Goal: Task Accomplishment & Management: Manage account settings

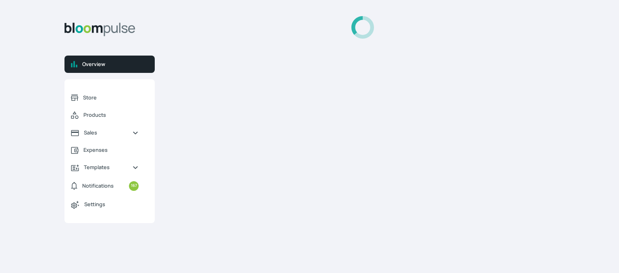
select select "2025"
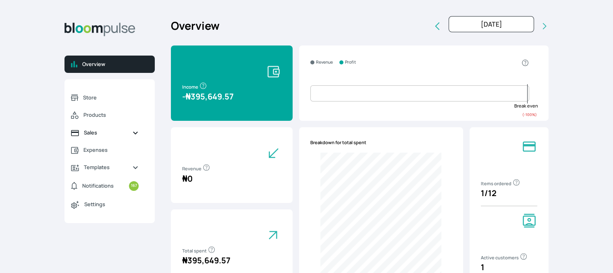
click at [83, 131] on link "Sales" at bounding box center [105, 132] width 81 height 17
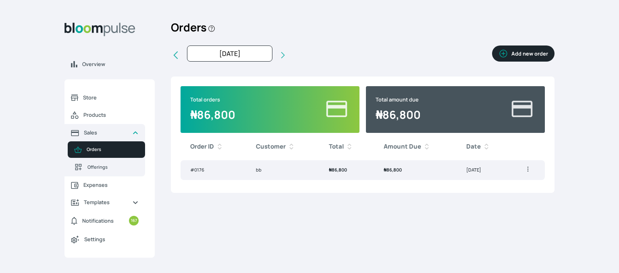
click at [525, 55] on button "Add new order" at bounding box center [523, 54] width 62 height 16
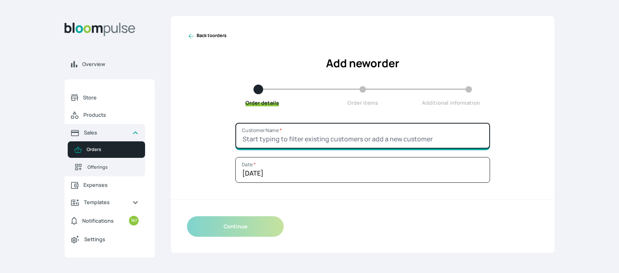
click at [307, 137] on input "Customer Name *" at bounding box center [362, 136] width 255 height 26
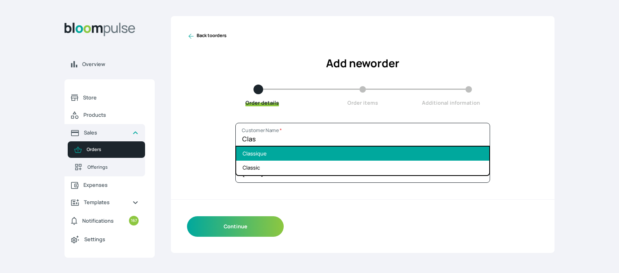
click at [266, 150] on li "Classique" at bounding box center [362, 154] width 253 height 14
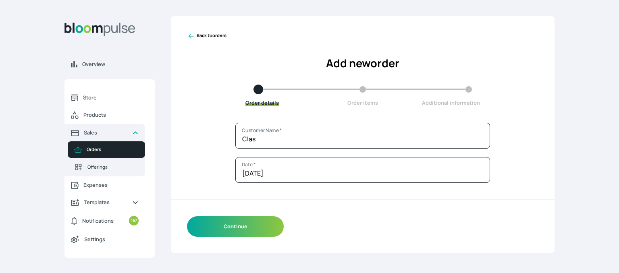
type input "Classique"
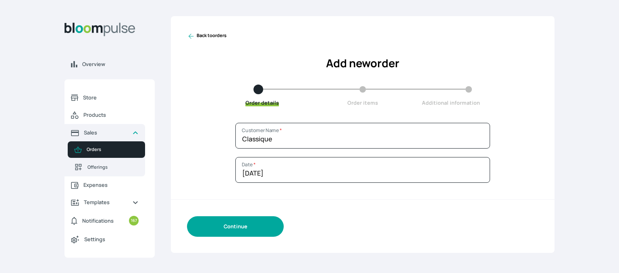
click at [237, 233] on button "Continue" at bounding box center [235, 227] width 97 height 21
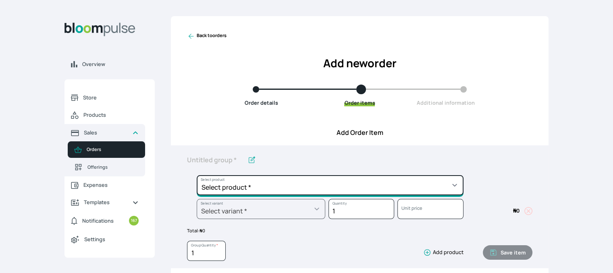
click at [266, 187] on select "Select product * Cake Decoration for 8inches High Chocolate oil based Round Cak…" at bounding box center [330, 185] width 267 height 20
select select "49426e7e-6d78-4aff-80b2-0dfc408de078"
click at [197, 175] on select "Select product * Cake Decoration for 8inches High Chocolate oil based Round Cak…" at bounding box center [330, 185] width 267 height 20
type input "Vanilla oil based Round Cake"
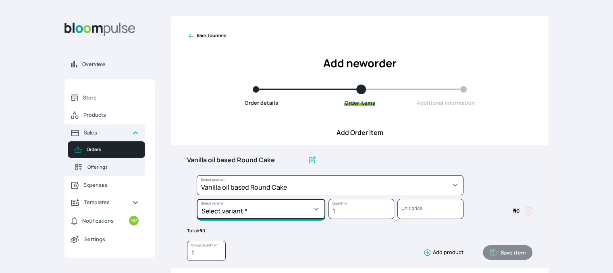
click at [245, 208] on select "Select variant * 10inches 11inches 12inches 6inches 7inches 8inches 9inches" at bounding box center [261, 209] width 129 height 20
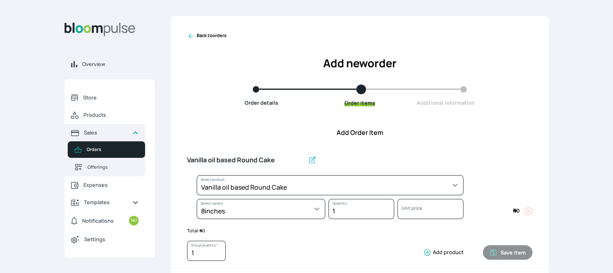
select select "49426e7e-6d78-4aff-80b2-0dfc408de078"
select select "521b5e78-dac1-445e-a6e7-266adeee2241"
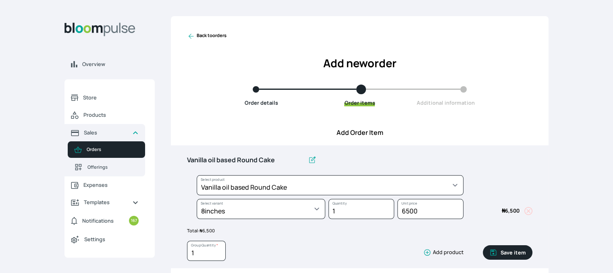
click at [511, 254] on button "Save item" at bounding box center [508, 253] width 50 height 15
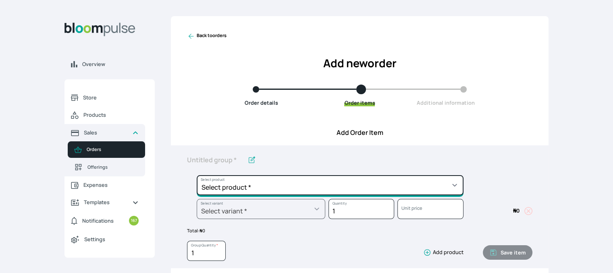
click at [357, 189] on select "Select product * Cake Decoration for 8inches High Chocolate oil based Round Cak…" at bounding box center [330, 185] width 267 height 20
select select "308ec9aa-9c9b-4c8b-9137-5de2303ab237"
click at [197, 175] on select "Select product * Cake Decoration for 8inches High Chocolate oil based Round Cak…" at bounding box center [330, 185] width 267 height 20
type input "Redvelvet oil based Round Cake"
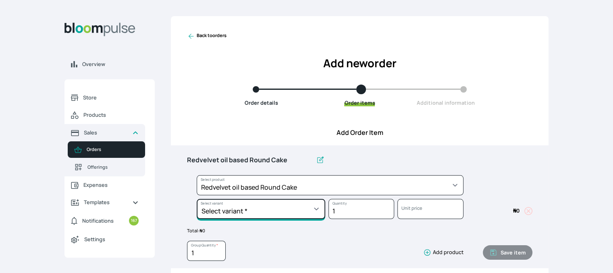
click at [286, 208] on select "Select variant * 10inches 11inches 12inches 6inches 7inches 8inches 9inches" at bounding box center [261, 209] width 129 height 20
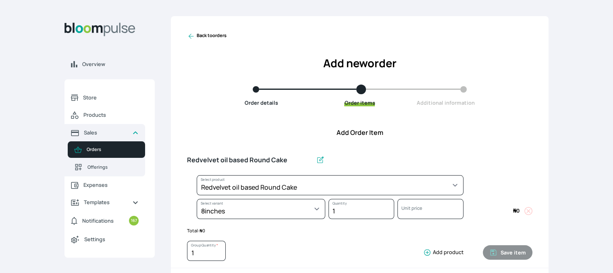
select select "308ec9aa-9c9b-4c8b-9137-5de2303ab237"
select select "e592fd65-7ecf-4c02-9b2e-527044ac8258"
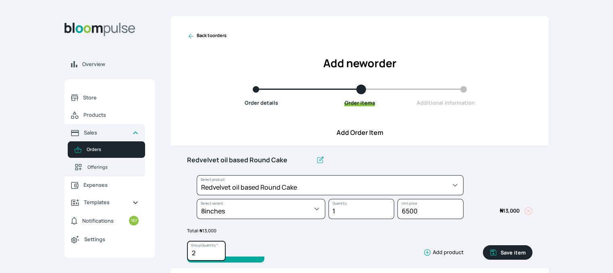
type input "2"
click at [219, 250] on input "2" at bounding box center [206, 251] width 39 height 20
click at [512, 254] on button "Save item" at bounding box center [508, 253] width 50 height 15
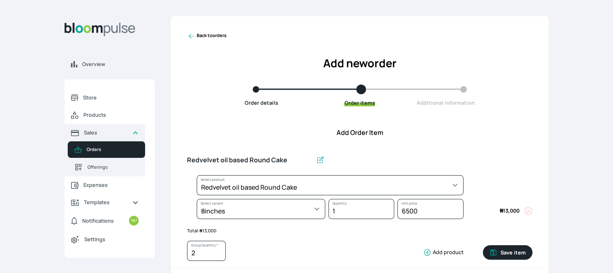
type input "1"
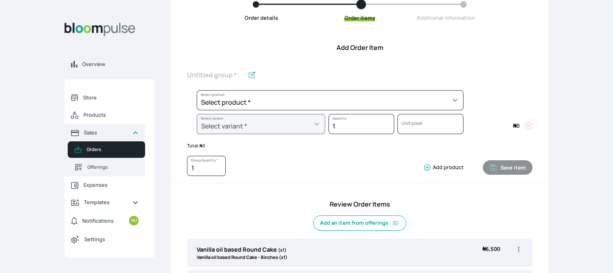
scroll to position [88, 0]
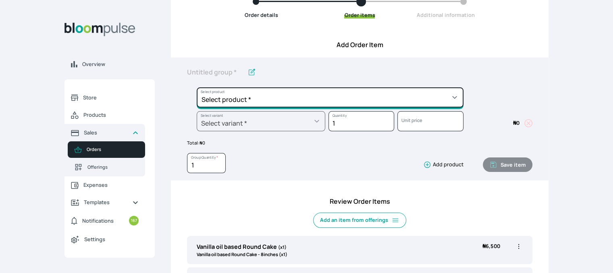
click at [440, 101] on select "Select product * Cake Decoration for 8inches High Chocolate oil based Round Cak…" at bounding box center [330, 97] width 267 height 20
select select "83f82b0c-44eb-4ac8-bd97-27faddcd7e30"
click at [197, 87] on select "Select product * Cake Decoration for 8inches High Chocolate oil based Round Cak…" at bounding box center [330, 97] width 267 height 20
type input "Whipped Cream Frosting"
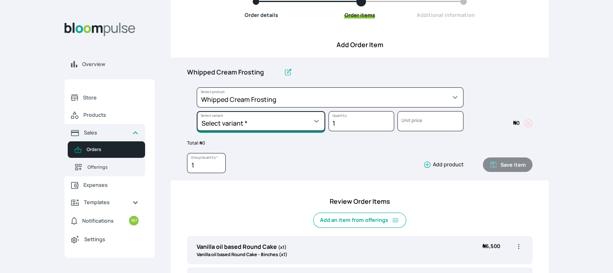
click at [308, 123] on select "Select variant * 1 cup 2 cups 3 cups 4 cups" at bounding box center [261, 121] width 129 height 20
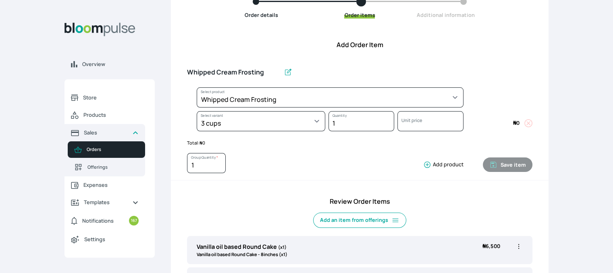
select select "83f82b0c-44eb-4ac8-bd97-27faddcd7e30"
select select "fde2ff08-7291-4fbf-b13d-84aa5027fb42"
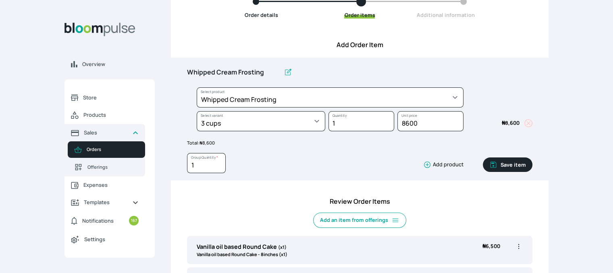
click at [505, 165] on button "Save item" at bounding box center [508, 165] width 50 height 15
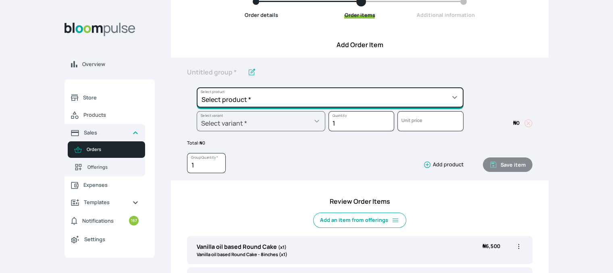
click at [402, 94] on select "Select product * Cake Decoration for 8inches High Chocolate oil based Round Cak…" at bounding box center [330, 97] width 267 height 20
select select "023b730d-bc46-477e-b7f7-d3522e7f455b"
click at [197, 87] on select "Select product * Cake Decoration for 8inches High Chocolate oil based Round Cak…" at bounding box center [330, 97] width 267 height 20
type input "Cake Decoration for 8inches High"
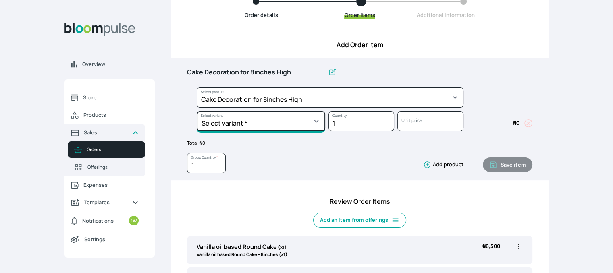
click at [271, 124] on select "Select variant * Basic Complex Regular" at bounding box center [261, 121] width 129 height 20
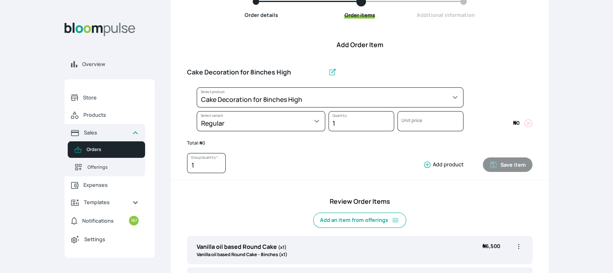
select select "023b730d-bc46-477e-b7f7-d3522e7f455b"
select select "13dbb06e-f851-45db-a0d6-3609ea7c0f11"
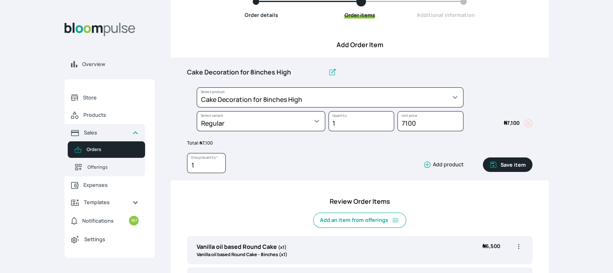
click at [508, 164] on button "Save item" at bounding box center [508, 165] width 50 height 15
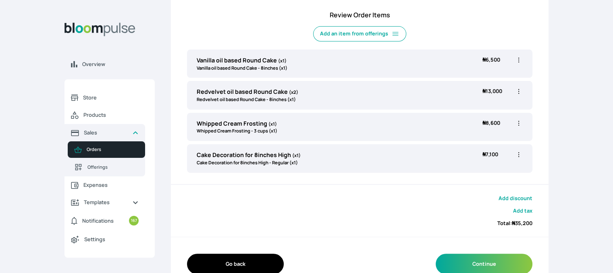
scroll to position [291, 0]
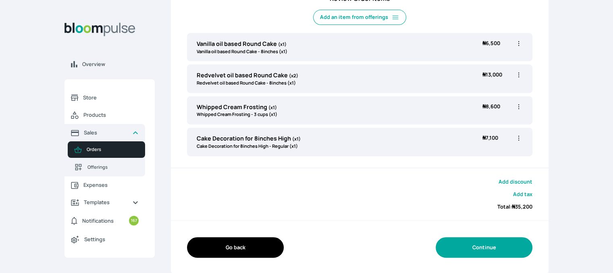
click at [484, 244] on button "Continue" at bounding box center [484, 247] width 97 height 21
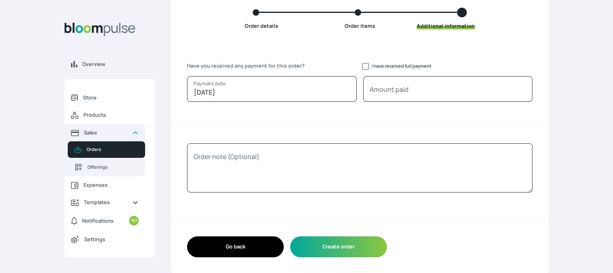
click at [366, 67] on input "I have received full payment" at bounding box center [365, 66] width 6 height 6
checkbox input "true"
type input "35200"
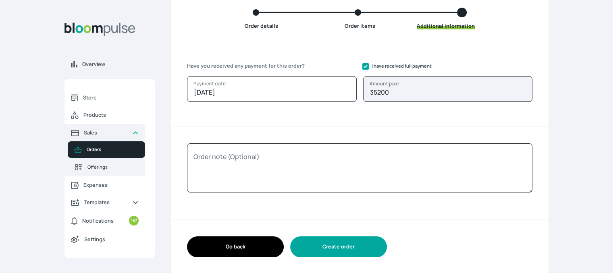
click at [344, 250] on button "Create order" at bounding box center [338, 247] width 97 height 21
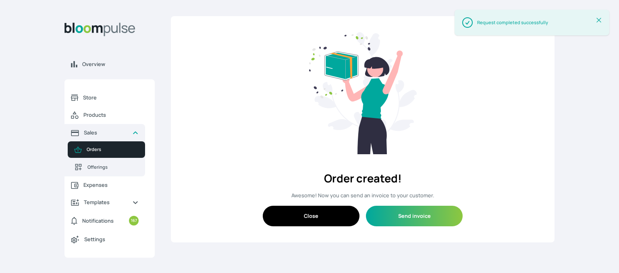
click at [334, 217] on button "Close" at bounding box center [311, 216] width 97 height 21
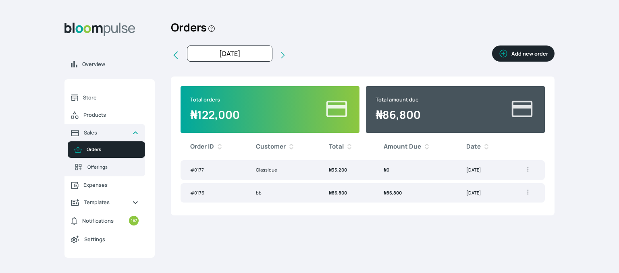
click at [387, 196] on span "₦ 86,800" at bounding box center [393, 193] width 18 height 6
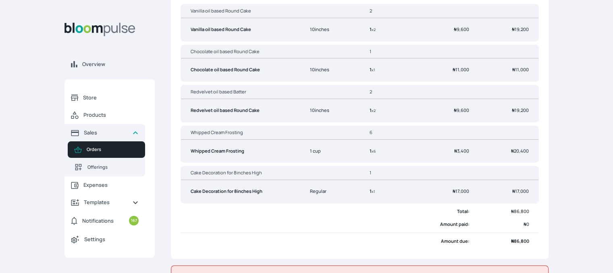
scroll to position [195, 0]
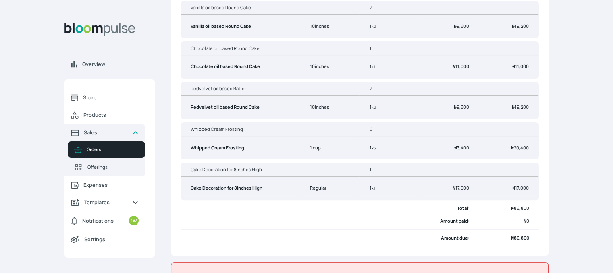
drag, startPoint x: 610, startPoint y: 205, endPoint x: 610, endPoint y: 232, distance: 26.6
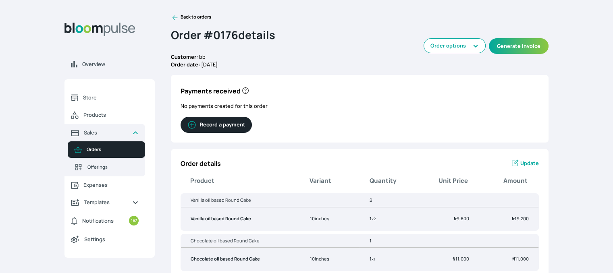
scroll to position [0, 0]
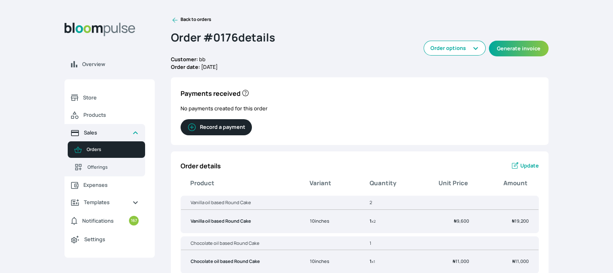
click at [104, 131] on span "Sales" at bounding box center [105, 133] width 42 height 8
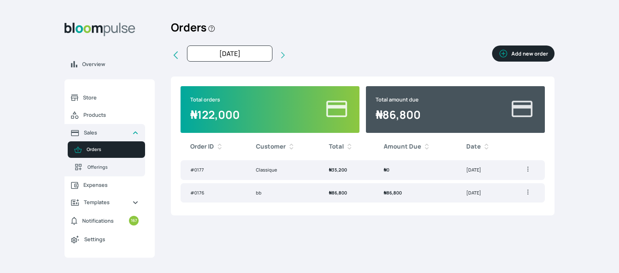
click at [513, 54] on button "Add new order" at bounding box center [523, 54] width 62 height 16
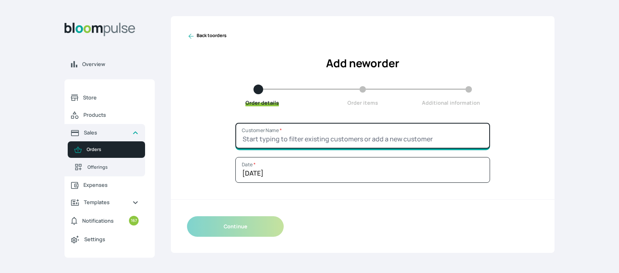
click at [326, 139] on input "Customer Name *" at bounding box center [362, 136] width 255 height 26
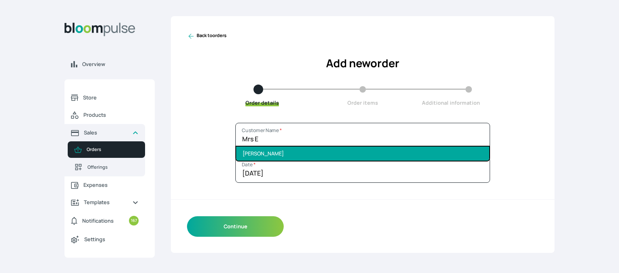
click at [278, 158] on li "Mrs Eniola" at bounding box center [362, 154] width 253 height 14
type input "Mrs Eniola"
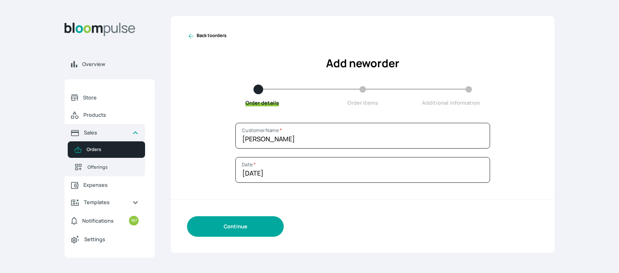
click at [229, 228] on button "Continue" at bounding box center [235, 227] width 97 height 21
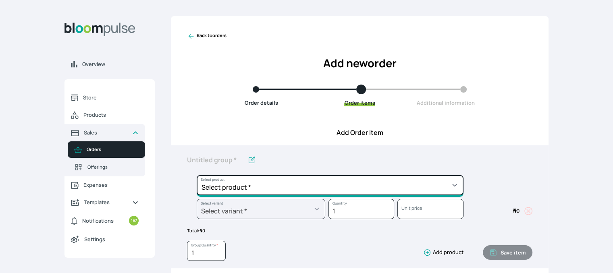
click at [245, 183] on select "Select product * Cake Decoration for 8inches High Chocolate oil based Round Cak…" at bounding box center [330, 185] width 267 height 20
select select "49426e7e-6d78-4aff-80b2-0dfc408de078"
click at [197, 175] on select "Select product * Cake Decoration for 8inches High Chocolate oil based Round Cak…" at bounding box center [330, 185] width 267 height 20
type input "Vanilla oil based Round Cake"
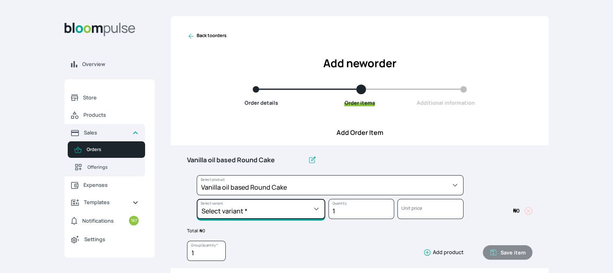
click at [309, 209] on select "Select variant * 10inches 11inches 12inches 6inches 7inches 8inches 9inches" at bounding box center [261, 209] width 129 height 20
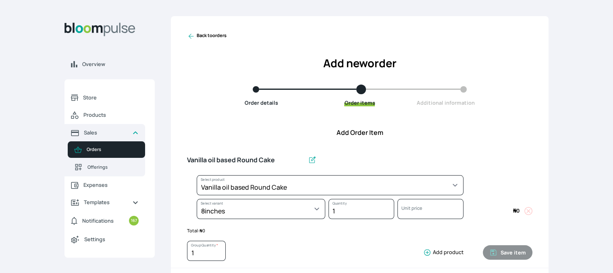
select select "49426e7e-6d78-4aff-80b2-0dfc408de078"
select select "521b5e78-dac1-445e-a6e7-266adeee2241"
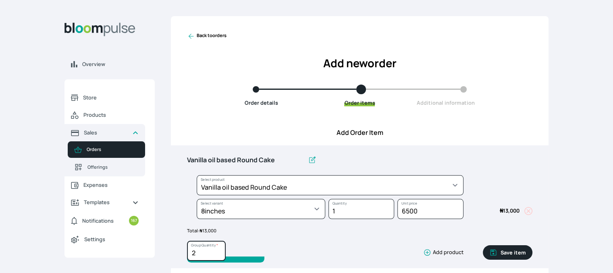
type input "2"
click at [218, 251] on input "2" at bounding box center [206, 251] width 39 height 20
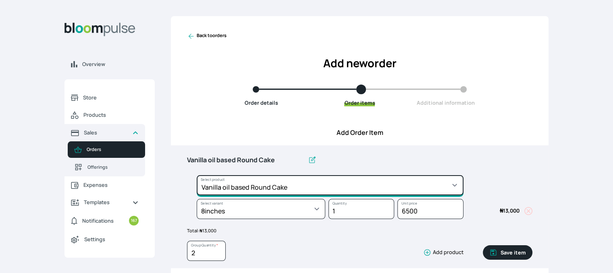
click at [435, 183] on select "Select product * Cake Decoration for 8inches High Chocolate oil based Round Cak…" at bounding box center [330, 185] width 267 height 20
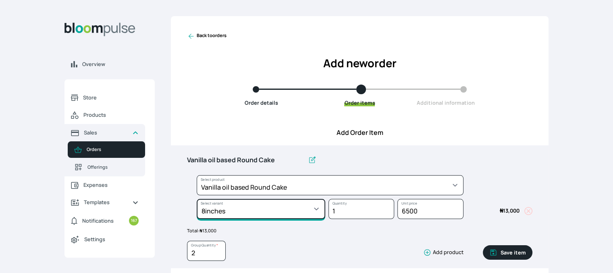
click at [313, 214] on select "Select variant * 10inches 11inches 12inches 6inches 7inches 8inches 9inches" at bounding box center [261, 209] width 129 height 20
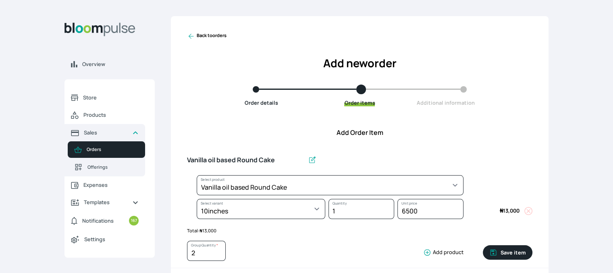
select select "49426e7e-6d78-4aff-80b2-0dfc408de078"
select select "58b3dfe1-eaff-4c4a-ae63-b46a1db335d4"
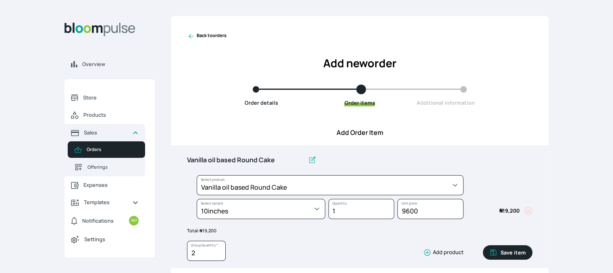
click at [523, 249] on button "Save item" at bounding box center [508, 253] width 50 height 15
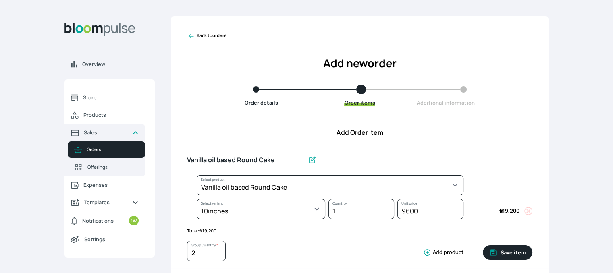
type input "1"
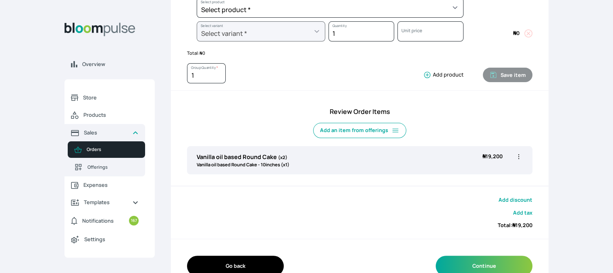
scroll to position [179, 0]
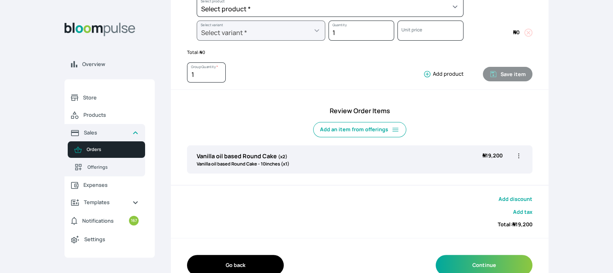
click at [516, 156] on icon "button" at bounding box center [519, 156] width 8 height 8
click at [489, 170] on span "Edit" at bounding box center [487, 173] width 58 height 8
type input "Vanilla oil based Round Cake"
type input "2"
select select "49426e7e-6d78-4aff-80b2-0dfc408de078"
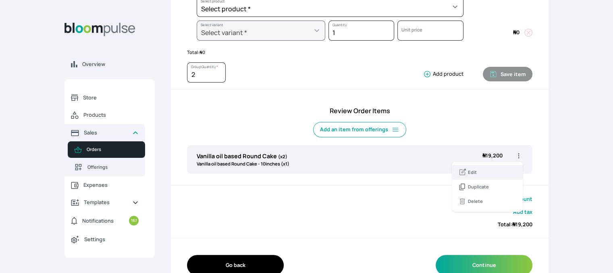
select select "58b3dfe1-eaff-4c4a-ae63-b46a1db335d4"
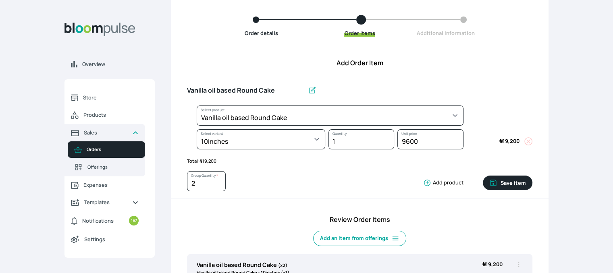
scroll to position [69, 0]
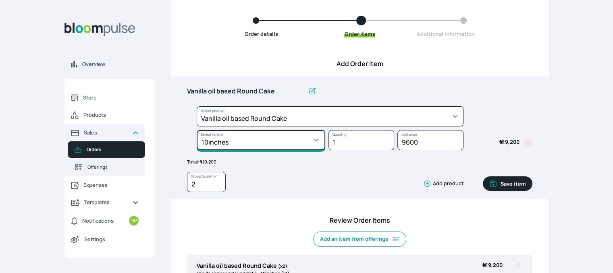
click at [314, 139] on select "Select variant * 10inches 11inches 12inches 6inches 7inches 8inches 9inches" at bounding box center [261, 140] width 129 height 20
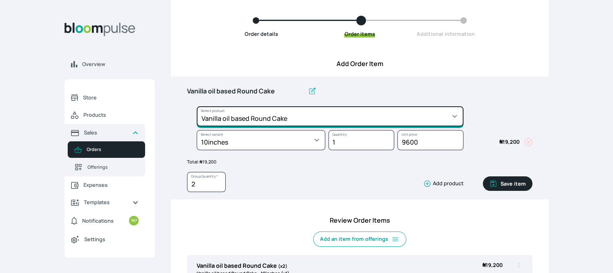
click at [326, 120] on select "Select product * Cake Decoration for 8inches High Chocolate oil based Round Cak…" at bounding box center [330, 116] width 267 height 20
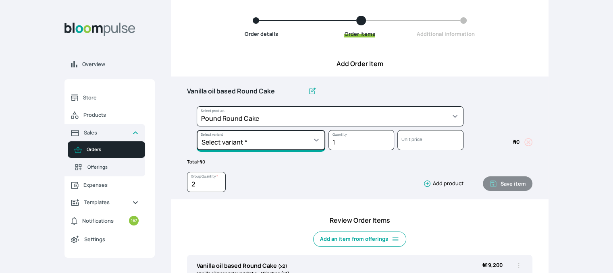
click at [319, 139] on select "Select variant * 10inches 11inches 12inches 13inches 14inches 6inches 7inches 8…" at bounding box center [261, 140] width 129 height 20
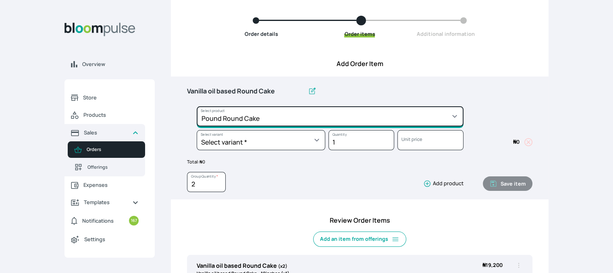
click at [323, 121] on select "Select product * Cake Decoration for 8inches High Chocolate oil based Round Cak…" at bounding box center [330, 116] width 267 height 20
select select "b7d01a80-bc61-4142-ae86-ced042014d26"
click at [197, 106] on select "Select product * Cake Decoration for 8inches High Chocolate oil based Round Cak…" at bounding box center [330, 116] width 267 height 20
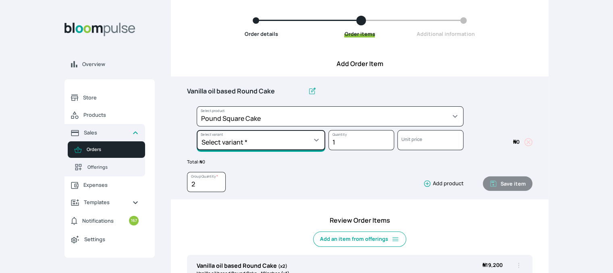
click at [313, 136] on select "Select variant * 10inches 11inches 12inches 6inches 7inches 8inches 9inches" at bounding box center [261, 140] width 129 height 20
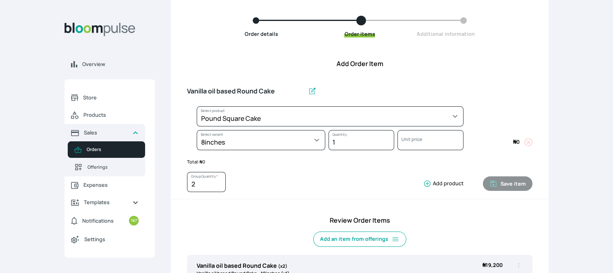
select select "b7d01a80-bc61-4142-ae86-ced042014d26"
select select "ef7965e2-a384-4fca-aa66-2ff053fafc85"
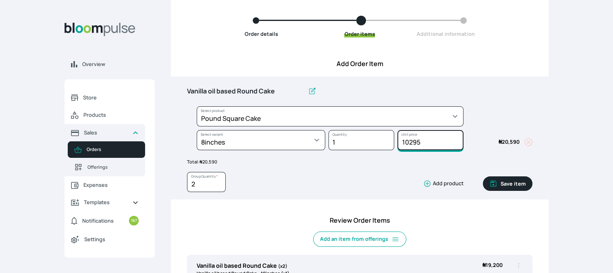
drag, startPoint x: 421, startPoint y: 141, endPoint x: 409, endPoint y: 141, distance: 12.1
click at [409, 141] on input "10295" at bounding box center [431, 140] width 66 height 20
type input "10300"
click at [507, 184] on button "Save item" at bounding box center [508, 184] width 50 height 15
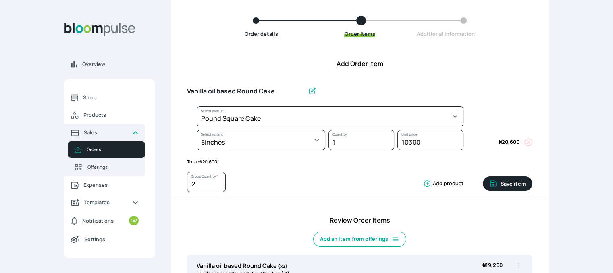
type input "1"
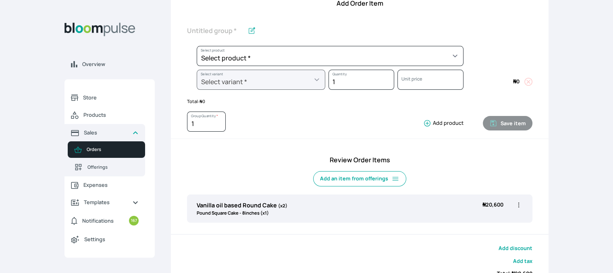
scroll to position [123, 0]
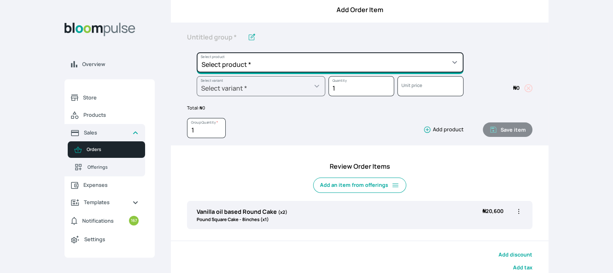
click at [454, 63] on select "Select product * Cake Decoration for 8inches High Chocolate oil based Round Cak…" at bounding box center [330, 62] width 267 height 20
select select "03a9c920-d373-4b55-9805-9de923defabf"
click at [197, 52] on select "Select product * Cake Decoration for 8inches High Chocolate oil based Round Cak…" at bounding box center [330, 62] width 267 height 20
type input "Redvelvet Round Cake"
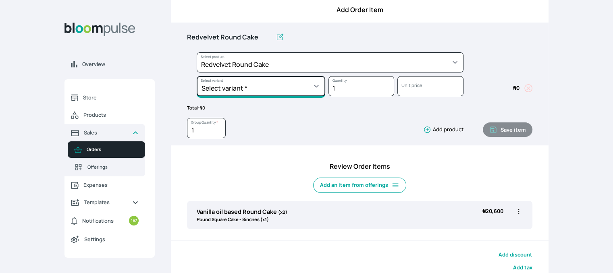
click at [268, 94] on select "Select variant * 10inches 11inches 12inches 13inches 14inches 6inches 7inches 8…" at bounding box center [261, 86] width 129 height 20
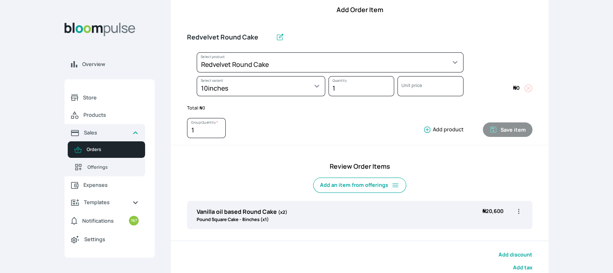
select select "03a9c920-d373-4b55-9805-9de923defabf"
select select "19e45940-045e-4ae9-8c12-ed8f81b9eb91"
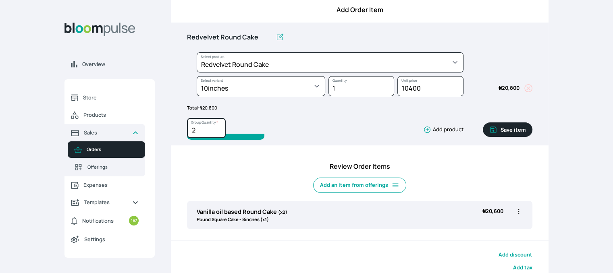
type input "2"
click at [218, 128] on input "2" at bounding box center [206, 128] width 39 height 20
click at [502, 132] on button "Save item" at bounding box center [508, 130] width 50 height 15
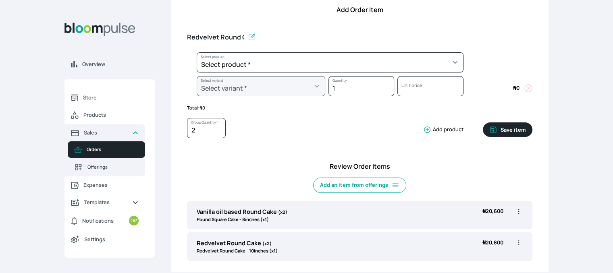
type input "1"
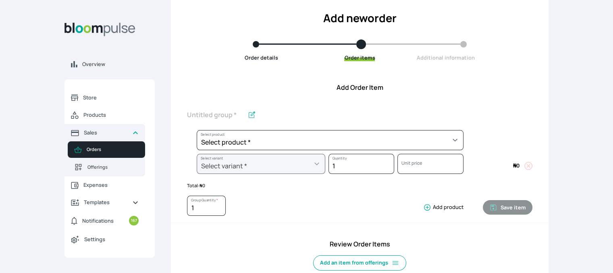
scroll to position [42, 0]
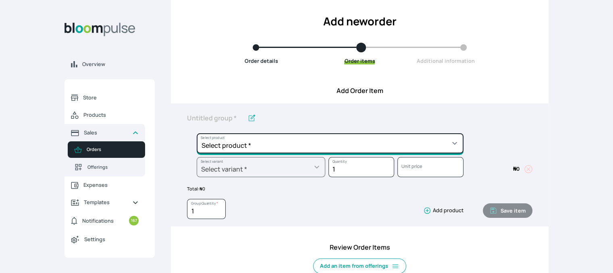
click at [447, 147] on select "Select product * Cake Decoration for 8inches High Chocolate oil based Round Cak…" at bounding box center [330, 143] width 267 height 20
select select "645c6260-b6bb-4351-a585-2a2a1086c83c"
click at [197, 133] on select "Select product * Cake Decoration for 8inches High Chocolate oil based Round Cak…" at bounding box center [330, 143] width 267 height 20
type input "Swiss Meringue Buttercream"
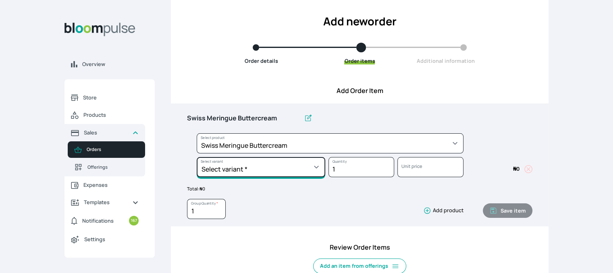
click at [289, 171] on select "Select variant * 1 batch Half batch" at bounding box center [261, 167] width 129 height 20
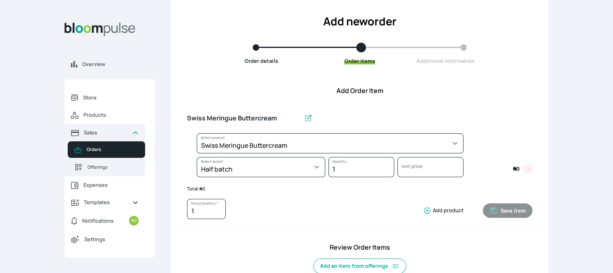
select select "645c6260-b6bb-4351-a585-2a2a1086c83c"
select select "fc7654b8-93b9-411b-9412-103ccf3fe3bb"
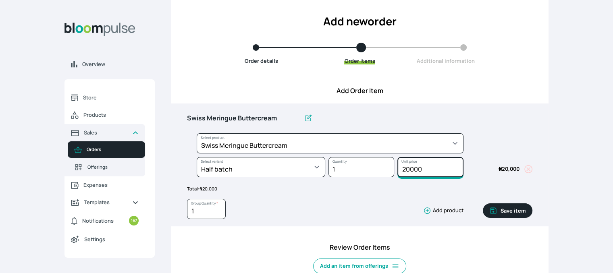
drag, startPoint x: 429, startPoint y: 169, endPoint x: 400, endPoint y: 169, distance: 28.6
click at [400, 169] on input "20000" at bounding box center [431, 167] width 66 height 20
type input "15000"
click at [508, 207] on button "Save item" at bounding box center [508, 211] width 50 height 15
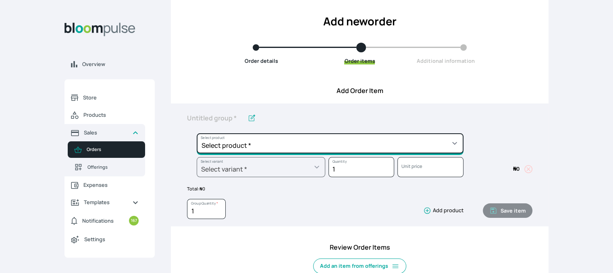
click at [454, 142] on select "Select product * Cake Decoration for 8inches High Chocolate oil based Round Cak…" at bounding box center [330, 143] width 267 height 20
select select "8010db02-07cd-44bd-8936-1cca38eae19c"
click at [197, 133] on select "Select product * Cake Decoration for 8inches High Chocolate oil based Round Cak…" at bounding box center [330, 143] width 267 height 20
type input "Fondant 1 Recipe"
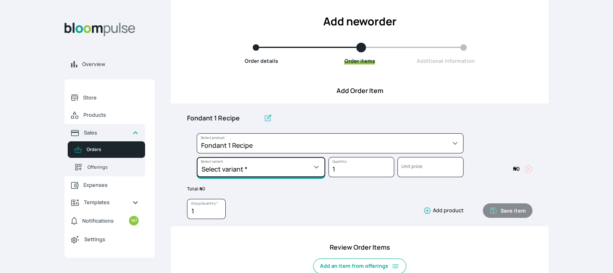
click at [319, 170] on select "Select variant * Regular" at bounding box center [261, 167] width 129 height 20
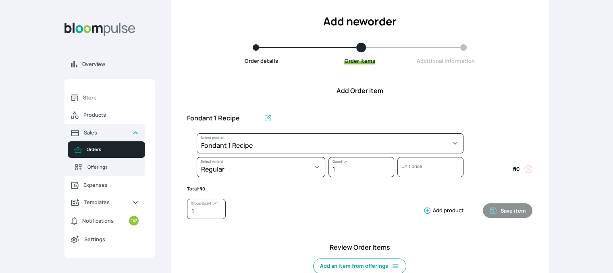
select select "8010db02-07cd-44bd-8936-1cca38eae19c"
select select "42ad62f1-0410-4207-9b65-65b7136d5369"
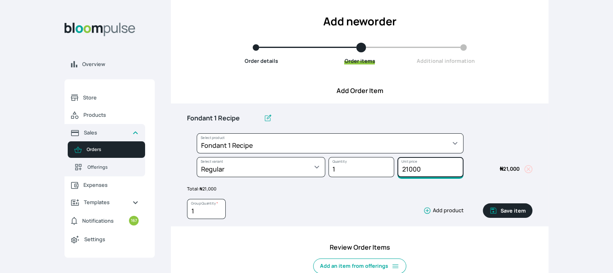
drag, startPoint x: 427, startPoint y: 168, endPoint x: 396, endPoint y: 167, distance: 31.5
click at [396, 167] on div "21000 Unit price" at bounding box center [428, 169] width 69 height 24
type input "10500"
click at [503, 208] on button "Save item" at bounding box center [508, 211] width 50 height 15
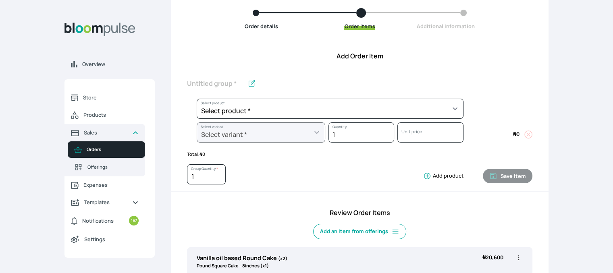
scroll to position [74, 0]
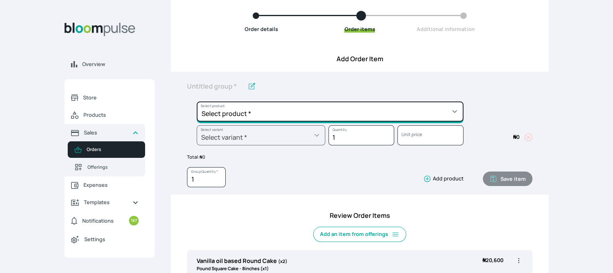
click at [454, 110] on select "Select product * Cake Decoration for 8inches High Chocolate oil based Round Cak…" at bounding box center [330, 112] width 267 height 20
select select "023b730d-bc46-477e-b7f7-d3522e7f455b"
click at [197, 102] on select "Select product * Cake Decoration for 8inches High Chocolate oil based Round Cak…" at bounding box center [330, 112] width 267 height 20
type input "Cake Decoration for 8inches High"
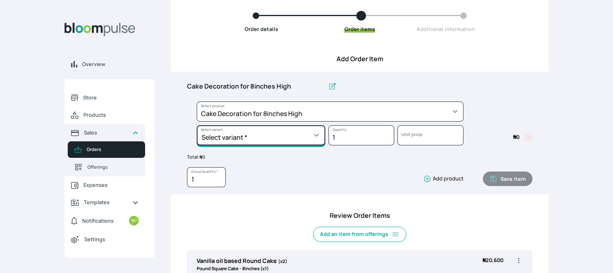
click at [315, 140] on select "Select variant * Basic Complex Regular" at bounding box center [261, 135] width 129 height 20
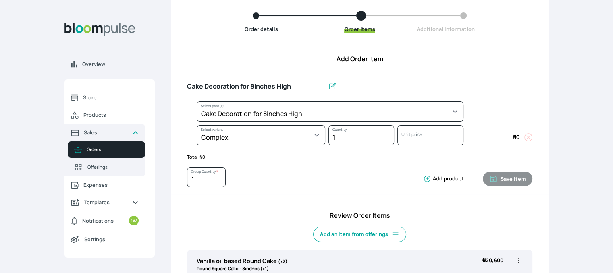
select select "023b730d-bc46-477e-b7f7-d3522e7f455b"
select select "dbb9cdde-0e9e-4f5c-891f-81d6220c5e38"
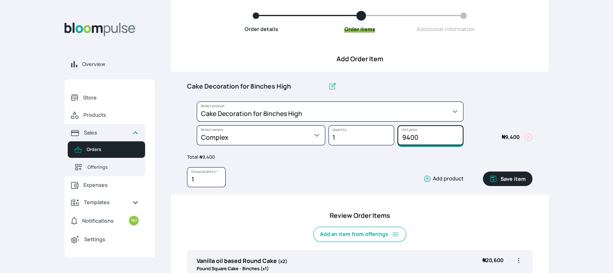
drag, startPoint x: 424, startPoint y: 139, endPoint x: 387, endPoint y: 134, distance: 37.4
click at [387, 134] on div "Select product * Cake Decoration for 8inches High Chocolate oil based Round Cak…" at bounding box center [360, 126] width 346 height 48
type input "15000"
click at [518, 179] on button "Save item" at bounding box center [508, 179] width 50 height 15
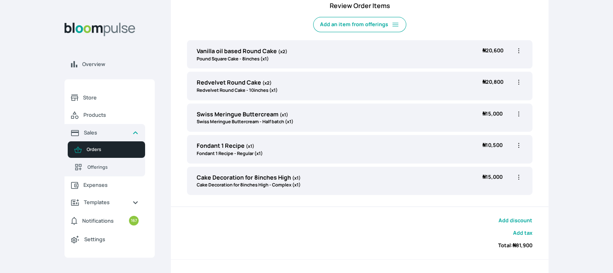
scroll to position [283, 0]
click at [521, 113] on icon "button" at bounding box center [519, 114] width 8 height 8
click at [498, 133] on span "Edit" at bounding box center [487, 131] width 58 height 8
type input "Swiss Meringue Buttercream"
select select "645c6260-b6bb-4351-a585-2a2a1086c83c"
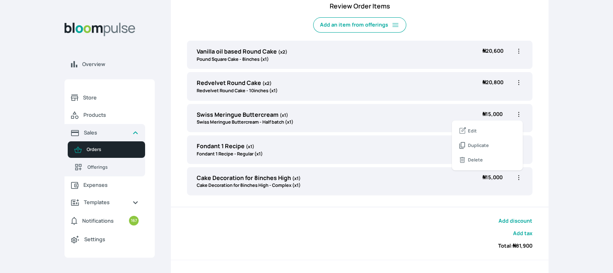
select select "fc7654b8-93b9-411b-9412-103ccf3fe3bb"
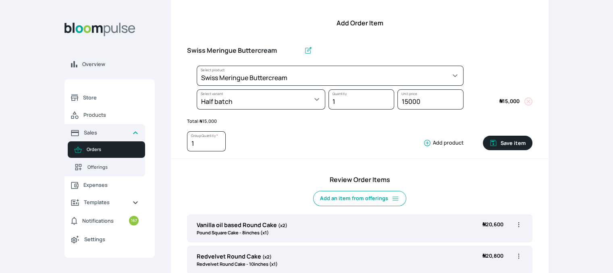
scroll to position [0, 0]
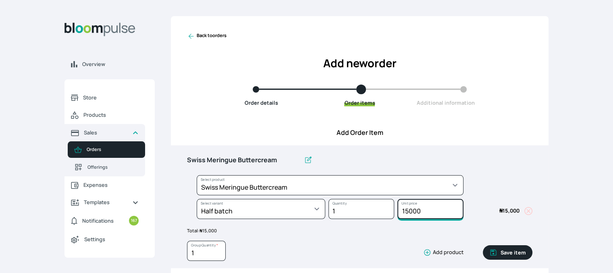
drag, startPoint x: 422, startPoint y: 212, endPoint x: 393, endPoint y: 210, distance: 29.5
click at [393, 210] on div "Select product * Cake Decoration for 8inches High Chocolate oil based Round Cak…" at bounding box center [360, 199] width 346 height 48
type input "20000"
click at [513, 254] on button "Save item" at bounding box center [508, 253] width 50 height 15
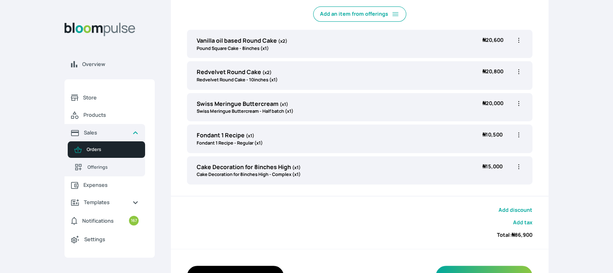
scroll to position [295, 0]
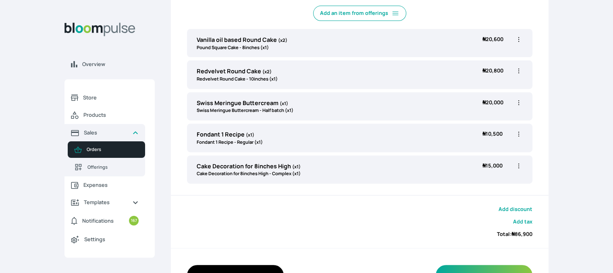
drag, startPoint x: 619, startPoint y: 210, endPoint x: 476, endPoint y: 214, distance: 143.2
click at [476, 214] on div "Add discount Add tax Total: ₦ 86,900" at bounding box center [360, 222] width 378 height 52
click at [416, 205] on div "Add discount Add tax Total: ₦ 86,900" at bounding box center [360, 222] width 378 height 52
click at [519, 39] on icon "button" at bounding box center [519, 39] width 8 height 8
click at [490, 57] on span "Edit" at bounding box center [487, 56] width 58 height 8
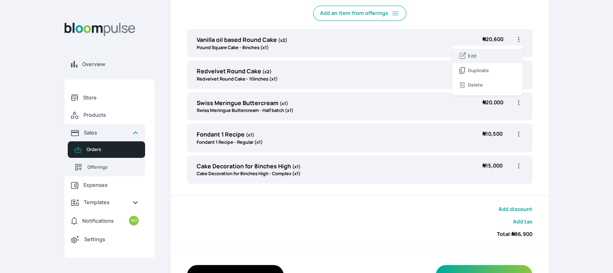
type input "Vanilla oil based Round Cake"
type input "2"
select select "b7d01a80-bc61-4142-ae86-ced042014d26"
select select "ef7965e2-a384-4fca-aa66-2ff053fafc85"
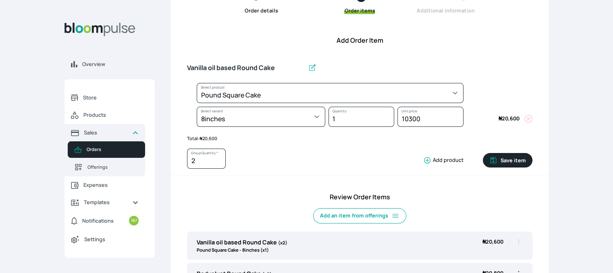
scroll to position [83, 0]
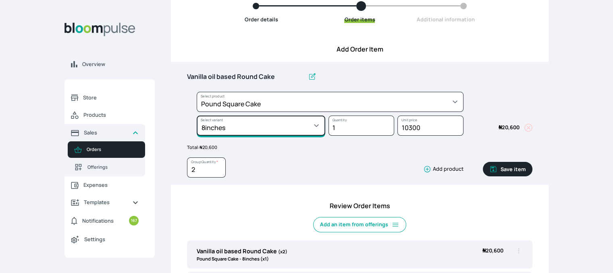
click at [318, 126] on select "Select variant * 10inches 11inches 12inches 6inches 7inches 8inches 9inches" at bounding box center [261, 126] width 129 height 20
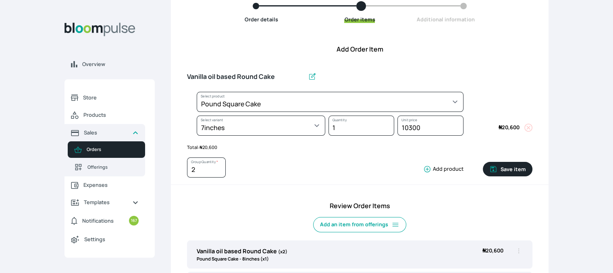
select select "b7d01a80-bc61-4142-ae86-ced042014d26"
select select "521384ff-32b6-43eb-b479-50fa0808dc0d"
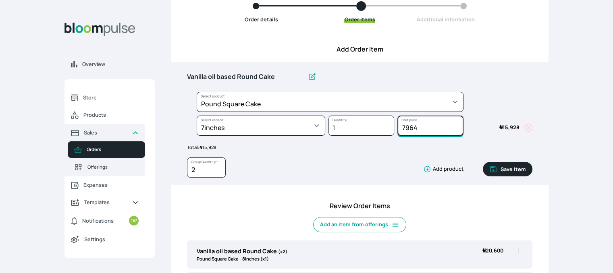
drag, startPoint x: 424, startPoint y: 123, endPoint x: 390, endPoint y: 128, distance: 33.8
click at [390, 128] on div "Select product * Cake Decoration for 8inches High Chocolate oil based Round Cak…" at bounding box center [360, 116] width 346 height 48
type input "8000"
click at [513, 167] on button "Save item" at bounding box center [508, 169] width 50 height 15
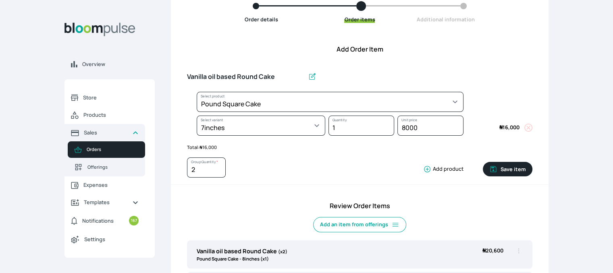
type input "1"
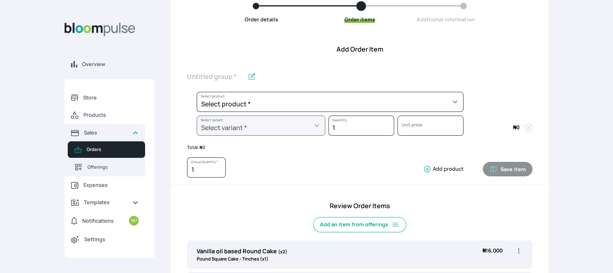
click at [608, 177] on div "Overview Store Products Sales Orders Offerings Expenses Templates Notifications…" at bounding box center [306, 53] width 613 height 273
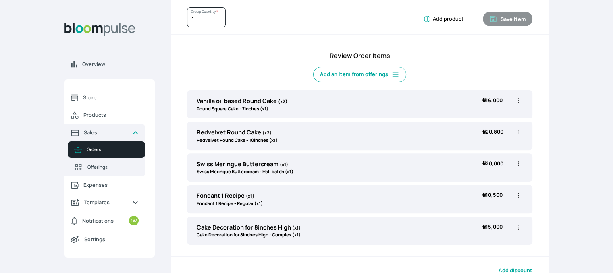
scroll to position [244, 0]
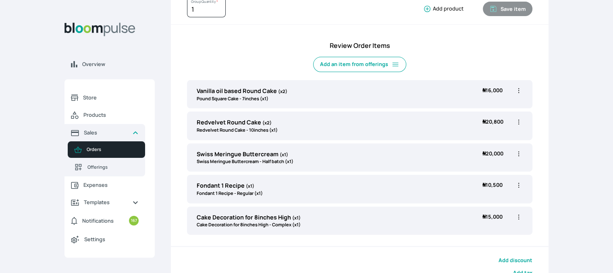
click at [518, 118] on icon "button" at bounding box center [519, 122] width 8 height 8
click at [499, 136] on span "Edit" at bounding box center [487, 139] width 58 height 8
type input "Redvelvet Round Cake"
type input "2"
select select "03a9c920-d373-4b55-9805-9de923defabf"
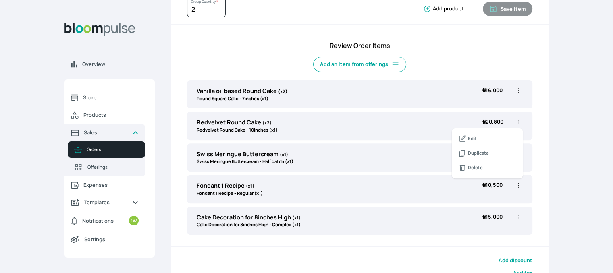
select select "19e45940-045e-4ae9-8c12-ed8f81b9eb91"
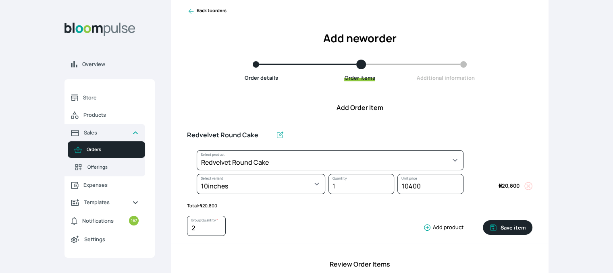
scroll to position [21, 0]
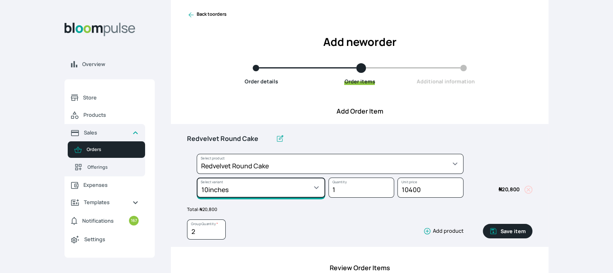
click at [314, 187] on select "Select variant * 10inches 11inches 12inches 13inches 14inches 6inches 7inches 8…" at bounding box center [261, 188] width 129 height 20
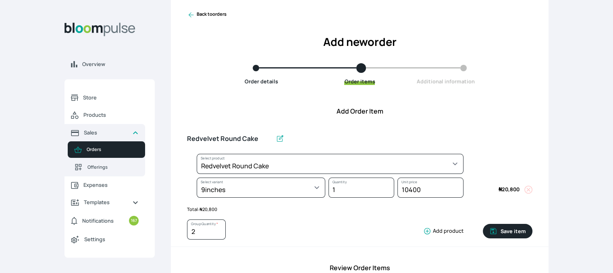
select select "03a9c920-d373-4b55-9805-9de923defabf"
select select "5379e252-3bed-4115-af98-af3f8d11e0c2"
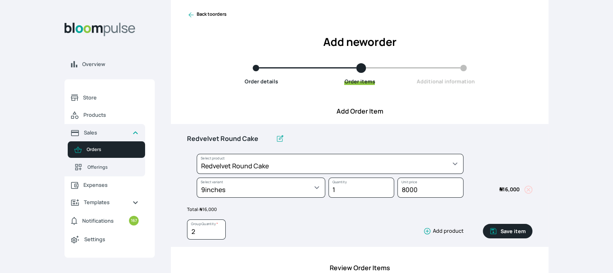
click at [512, 235] on button "Save item" at bounding box center [508, 231] width 50 height 15
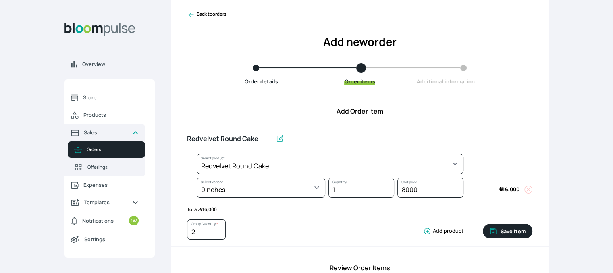
type input "1"
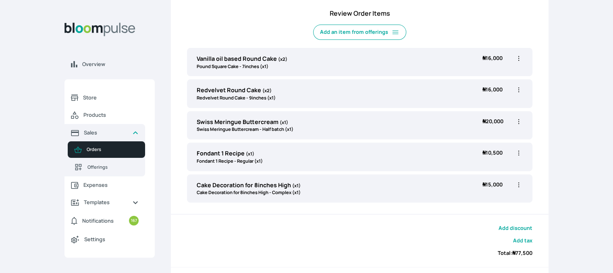
scroll to position [277, 0]
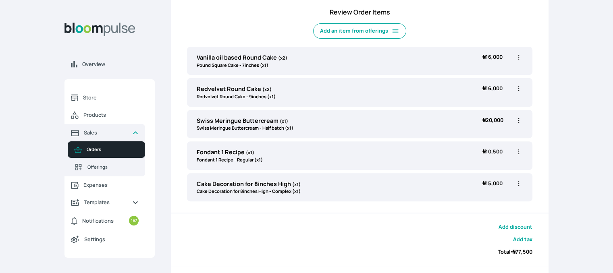
click at [517, 122] on icon "button" at bounding box center [519, 121] width 8 height 8
click at [490, 137] on span "Edit" at bounding box center [487, 137] width 58 height 8
type input "Swiss Meringue Buttercream"
select select "645c6260-b6bb-4351-a585-2a2a1086c83c"
select select "fc7654b8-93b9-411b-9412-103ccf3fe3bb"
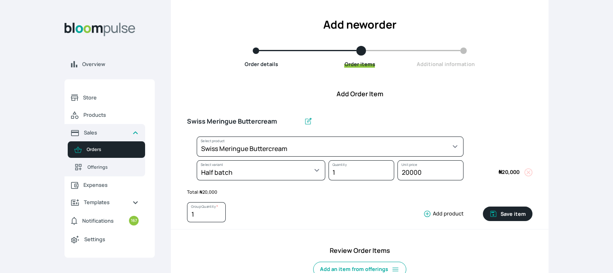
scroll to position [41, 0]
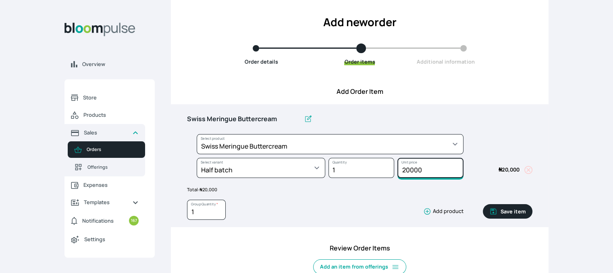
drag, startPoint x: 425, startPoint y: 168, endPoint x: 389, endPoint y: 167, distance: 35.1
click at [389, 167] on div "Select product * Cake Decoration for 8inches High Chocolate oil based Round Cak…" at bounding box center [360, 158] width 346 height 48
type input "15000"
click at [515, 212] on button "Save item" at bounding box center [508, 211] width 50 height 15
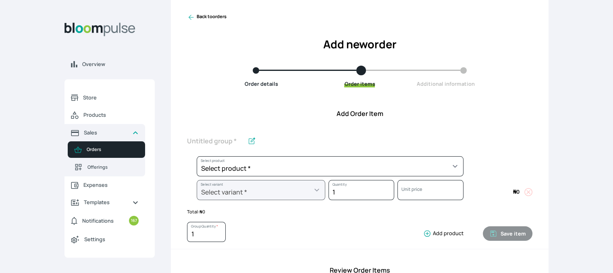
scroll to position [18, 0]
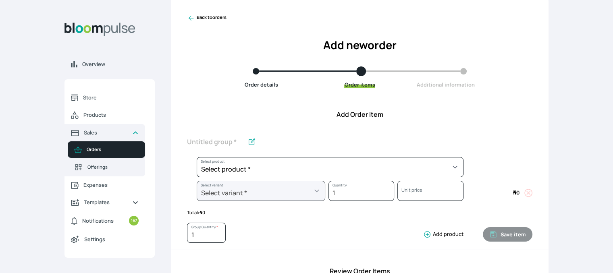
click at [198, 16] on link "Back to orders" at bounding box center [207, 18] width 40 height 8
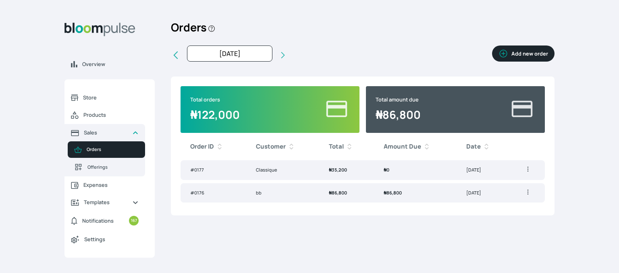
click at [525, 50] on button "Add new order" at bounding box center [523, 54] width 62 height 16
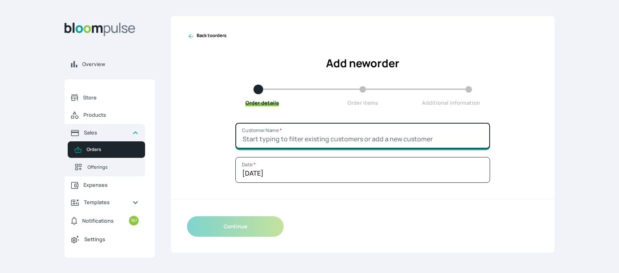
click at [352, 137] on input "Customer Name *" at bounding box center [362, 136] width 255 height 26
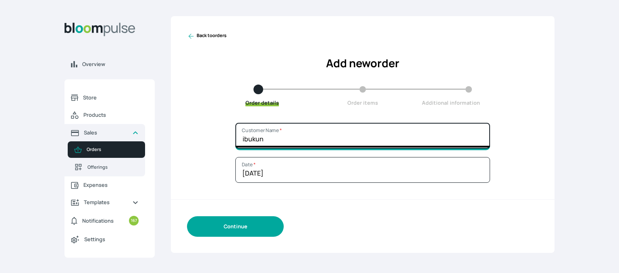
type input "ibukun"
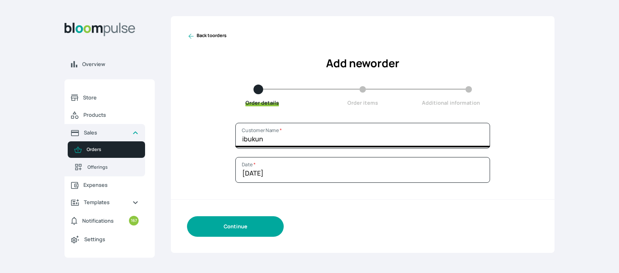
click at [237, 225] on button "Continue" at bounding box center [235, 227] width 97 height 21
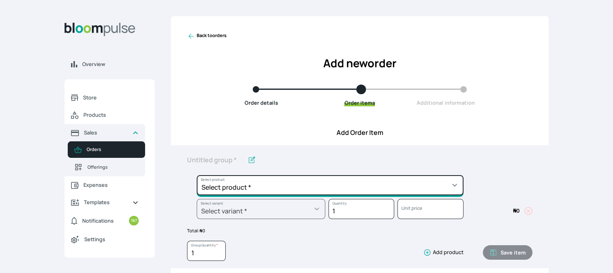
click at [269, 189] on select "Select product * Cake Decoration for 8inches High Chocolate oil based Round Cak…" at bounding box center [330, 185] width 267 height 20
select select "49426e7e-6d78-4aff-80b2-0dfc408de078"
click at [197, 175] on select "Select product * Cake Decoration for 8inches High Chocolate oil based Round Cak…" at bounding box center [330, 185] width 267 height 20
type input "Vanilla oil based Round Cake"
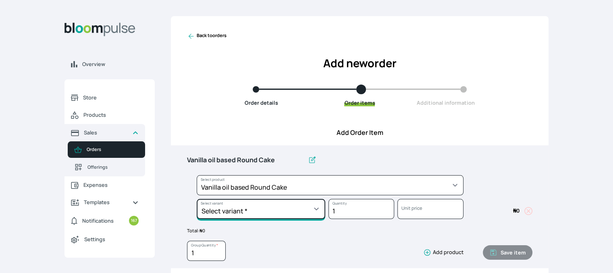
click at [314, 207] on select "Select variant * 10inches 11inches 12inches 6inches 7inches 8inches 9inches" at bounding box center [261, 209] width 129 height 20
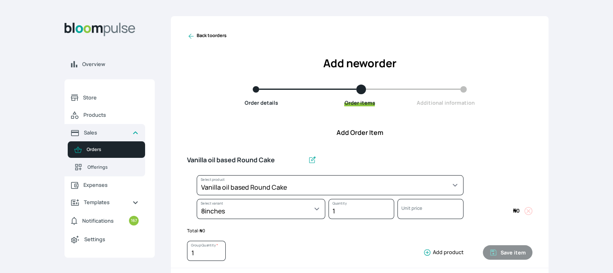
select select "49426e7e-6d78-4aff-80b2-0dfc408de078"
select select "521b5e78-dac1-445e-a6e7-266adeee2241"
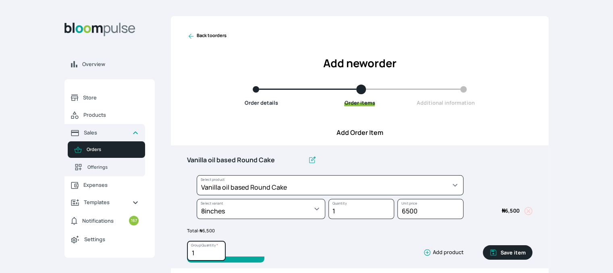
click at [218, 253] on input "1" at bounding box center [206, 251] width 39 height 20
type input "2"
click at [218, 250] on input "2" at bounding box center [206, 251] width 39 height 20
click at [498, 250] on icon "button" at bounding box center [493, 253] width 8 height 8
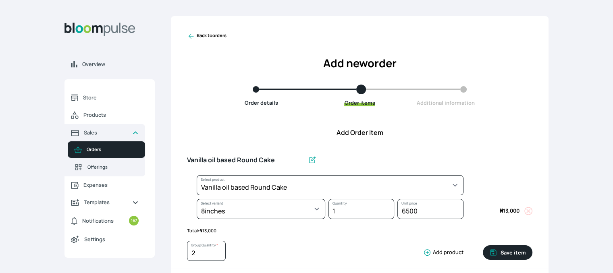
type input "1"
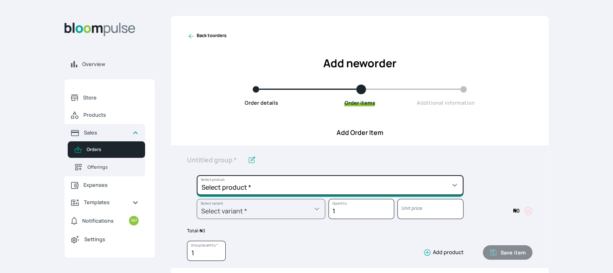
click at [421, 186] on select "Select product * Cake Decoration for 8inches High Chocolate oil based Round Cak…" at bounding box center [330, 185] width 267 height 20
select select "308ec9aa-9c9b-4c8b-9137-5de2303ab237"
click at [197, 175] on select "Select product * Cake Decoration for 8inches High Chocolate oil based Round Cak…" at bounding box center [330, 185] width 267 height 20
type input "Redvelvet oil based Round Cake"
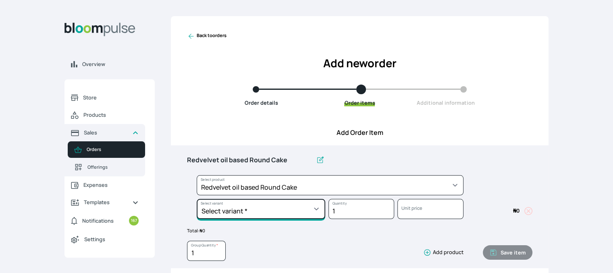
click at [316, 212] on select "Select variant * 10inches 11inches 12inches 6inches 7inches 8inches 9inches" at bounding box center [261, 209] width 129 height 20
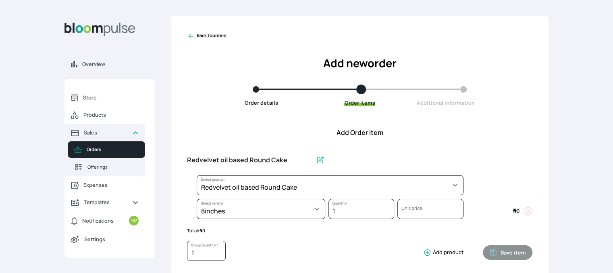
select select "308ec9aa-9c9b-4c8b-9137-5de2303ab237"
select select "e592fd65-7ecf-4c02-9b2e-527044ac8258"
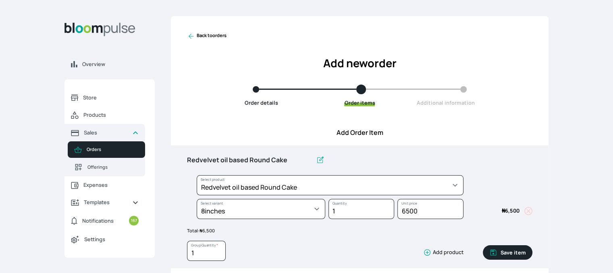
click at [513, 250] on button "Save item" at bounding box center [508, 253] width 50 height 15
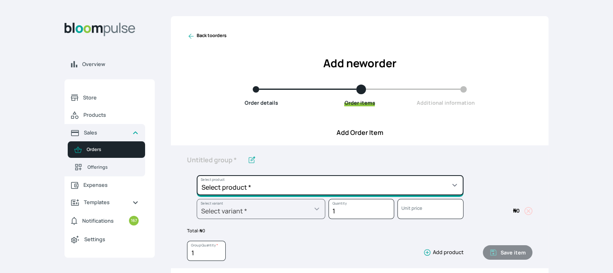
click at [448, 192] on select "Select product * Cake Decoration for 8inches High Chocolate oil based Round Cak…" at bounding box center [330, 185] width 267 height 20
select select "d9574dc9-943e-444c-abd7-ccc22414d626"
click at [197, 175] on select "Select product * Cake Decoration for 8inches High Chocolate oil based Round Cak…" at bounding box center [330, 185] width 267 height 20
type input "Cupcakes"
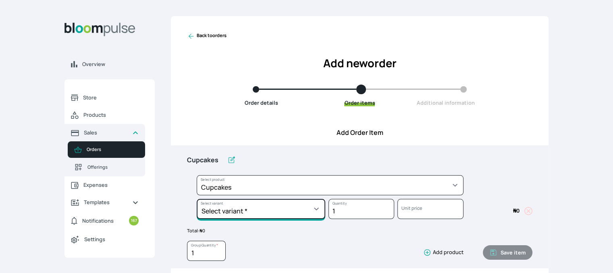
click at [292, 209] on select "Select variant * Box of 12 cupcakes Box of 6 cupcakes Cupcake 1pcs" at bounding box center [261, 209] width 129 height 20
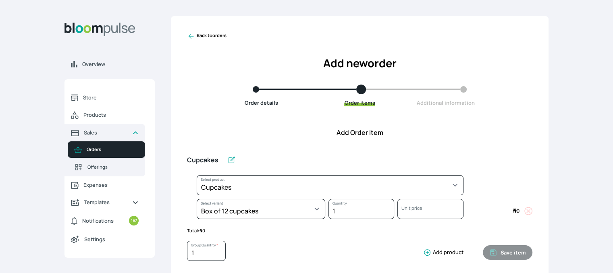
select select "d9574dc9-943e-444c-abd7-ccc22414d626"
select select "a2fa0353-007a-4e90-8f57-79919999c6d4"
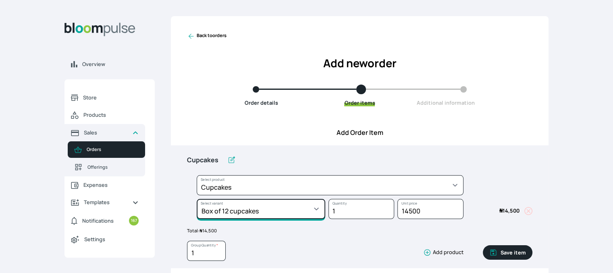
click at [301, 211] on select "Select variant * Box of 12 cupcakes Box of 6 cupcakes Cupcake 1pcs" at bounding box center [261, 209] width 129 height 20
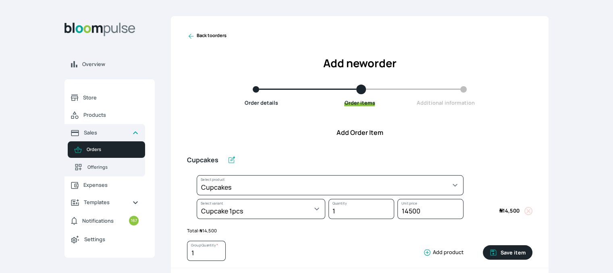
select select "d9574dc9-943e-444c-abd7-ccc22414d626"
select select "0514c6ef-2cdf-489e-ab1f-e3a20e1ebe93"
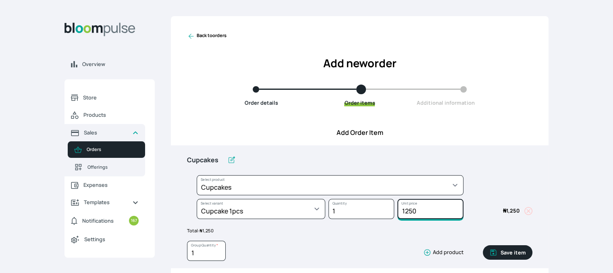
drag, startPoint x: 419, startPoint y: 212, endPoint x: 405, endPoint y: 210, distance: 14.8
click at [405, 210] on input "1250" at bounding box center [431, 209] width 66 height 20
type input "1500"
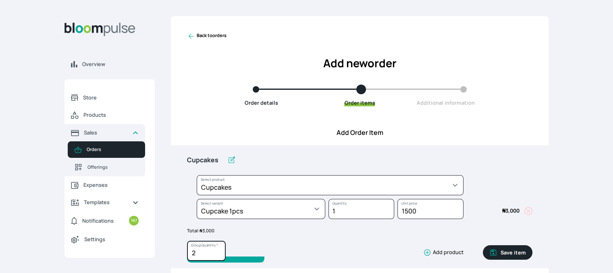
click at [219, 250] on input "2" at bounding box center [206, 251] width 39 height 20
click at [219, 250] on input "3" at bounding box center [206, 251] width 39 height 20
click at [219, 250] on input "4" at bounding box center [206, 251] width 39 height 20
click at [219, 250] on input "5" at bounding box center [206, 251] width 39 height 20
type input "6"
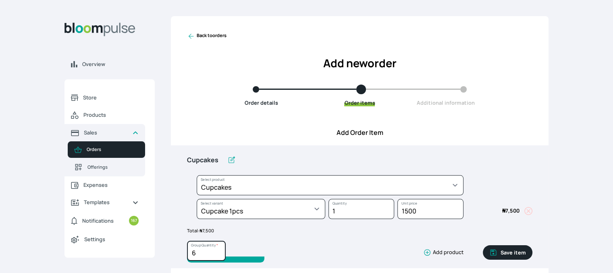
click at [219, 250] on input "6" at bounding box center [206, 251] width 39 height 20
click at [506, 249] on button "Save item" at bounding box center [508, 253] width 50 height 15
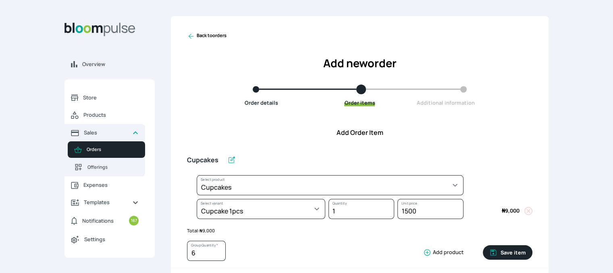
type input "1"
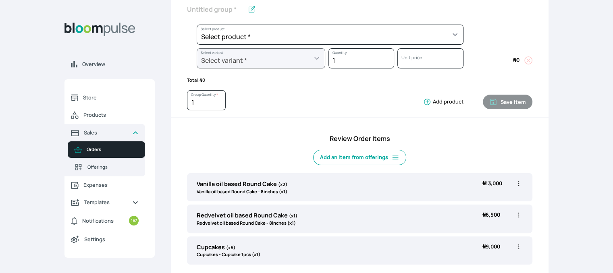
scroll to position [142, 0]
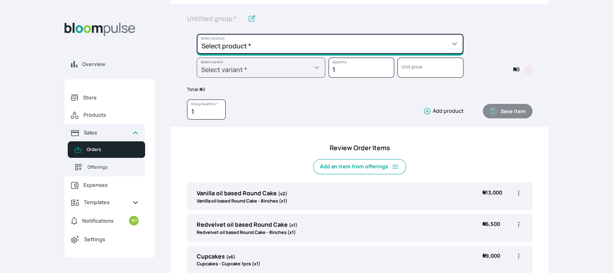
click at [363, 46] on select "Select product * Cake Decoration for 8inches High Chocolate oil based Round Cak…" at bounding box center [330, 44] width 267 height 20
select select "83f82b0c-44eb-4ac8-bd97-27faddcd7e30"
click at [197, 34] on select "Select product * Cake Decoration for 8inches High Chocolate oil based Round Cak…" at bounding box center [330, 44] width 267 height 20
type input "Whipped Cream Frosting"
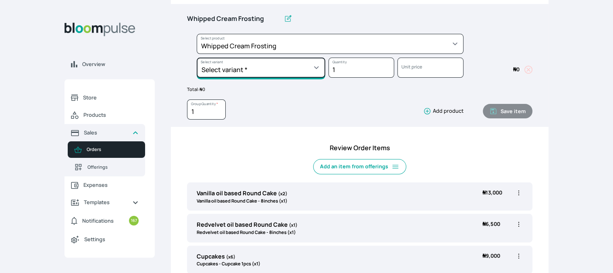
click at [310, 67] on select "Select variant * 1 cup 2 cups 3 cups 4 cups" at bounding box center [261, 68] width 129 height 20
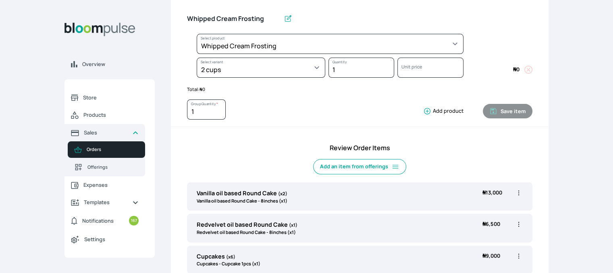
select select "83f82b0c-44eb-4ac8-bd97-27faddcd7e30"
select select "c32598fd-da48-43a0-ba15-76ca132400df"
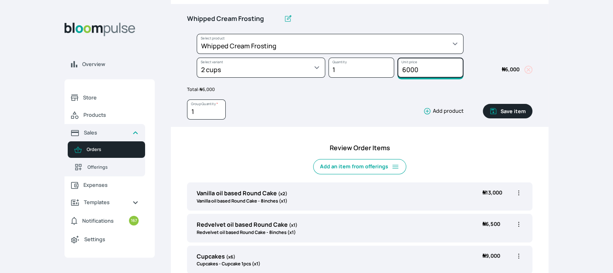
drag, startPoint x: 426, startPoint y: 68, endPoint x: 405, endPoint y: 70, distance: 21.1
click at [405, 70] on input "6000" at bounding box center [431, 68] width 66 height 20
type input "6500"
click at [511, 112] on button "Save item" at bounding box center [508, 111] width 50 height 15
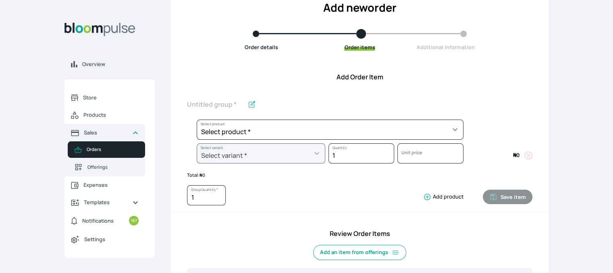
scroll to position [54, 0]
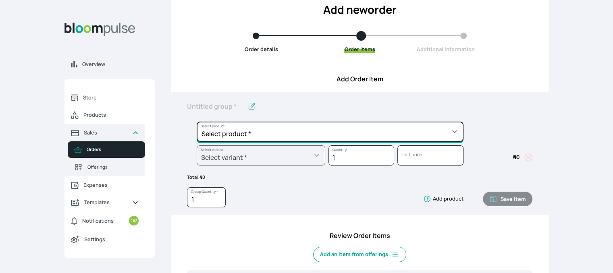
click at [358, 127] on select "Select product * Cake Decoration for 8inches High Chocolate oil based Round Cak…" at bounding box center [330, 132] width 267 height 20
select select "023b730d-bc46-477e-b7f7-d3522e7f455b"
click at [197, 122] on select "Select product * Cake Decoration for 8inches High Chocolate oil based Round Cak…" at bounding box center [330, 132] width 267 height 20
type input "Cake Decoration for 8inches High"
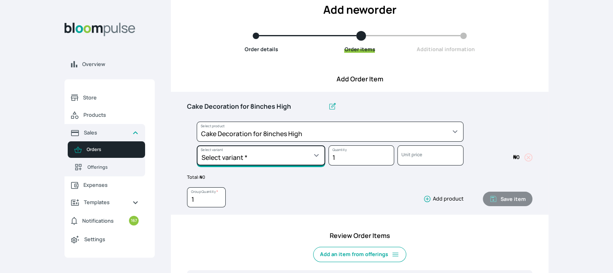
click at [303, 157] on select "Select variant * Basic Complex Regular" at bounding box center [261, 156] width 129 height 20
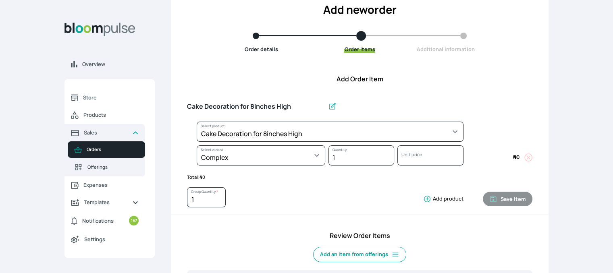
select select "023b730d-bc46-477e-b7f7-d3522e7f455b"
select select "dbb9cdde-0e9e-4f5c-891f-81d6220c5e38"
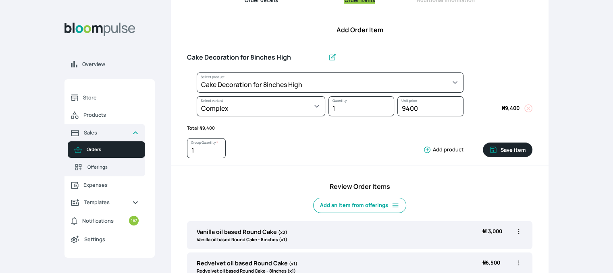
scroll to position [104, 0]
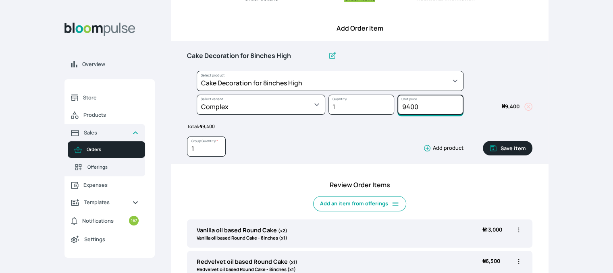
drag, startPoint x: 424, startPoint y: 108, endPoint x: 389, endPoint y: 106, distance: 35.1
click at [389, 106] on div "Select product * Cake Decoration for 8inches High Chocolate oil based Round Cak…" at bounding box center [360, 95] width 346 height 48
type input "15000"
click at [516, 151] on button "Save item" at bounding box center [508, 148] width 50 height 15
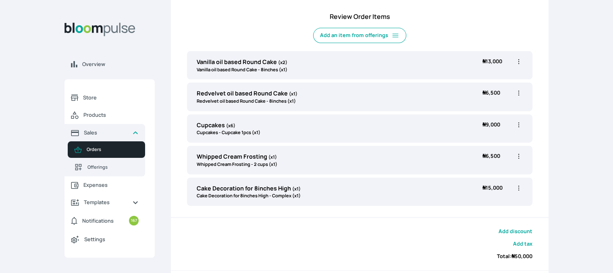
scroll to position [274, 0]
click at [80, 116] on link "Products" at bounding box center [105, 115] width 81 height 18
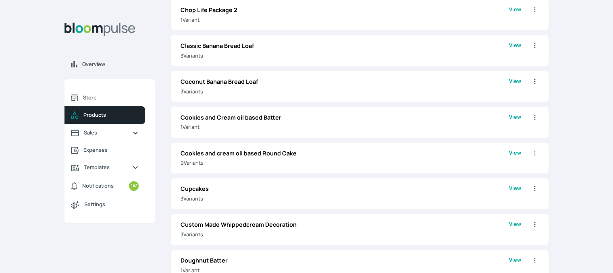
scroll to position [664, 0]
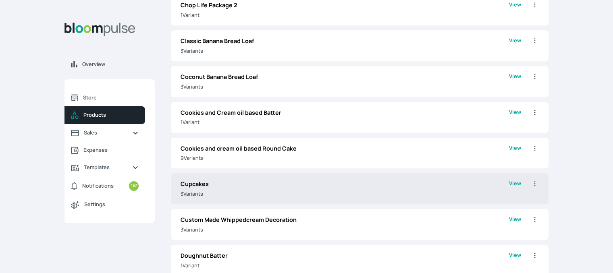
click at [387, 183] on p "Cupcakes" at bounding box center [345, 184] width 329 height 9
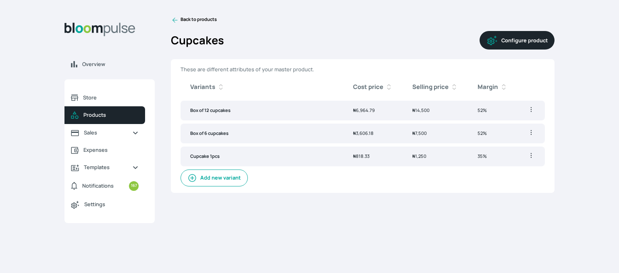
click at [525, 43] on button "Configure product" at bounding box center [517, 40] width 75 height 19
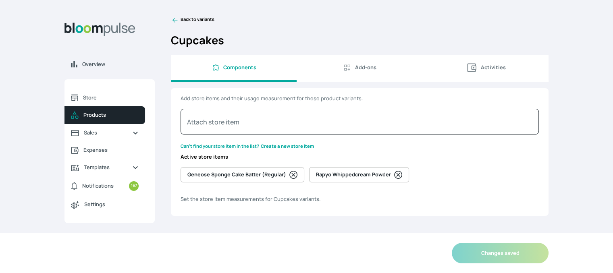
select select "GRAM"
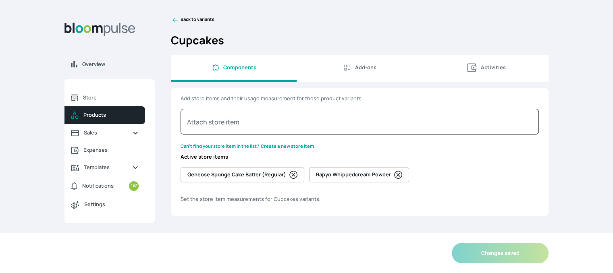
select select "GRAM"
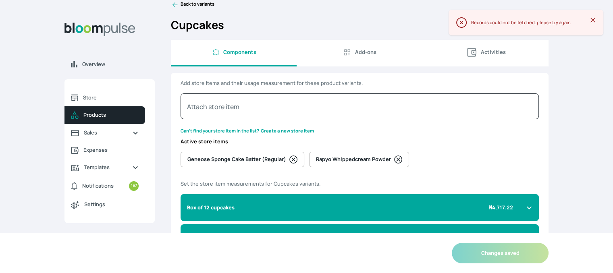
scroll to position [12, 0]
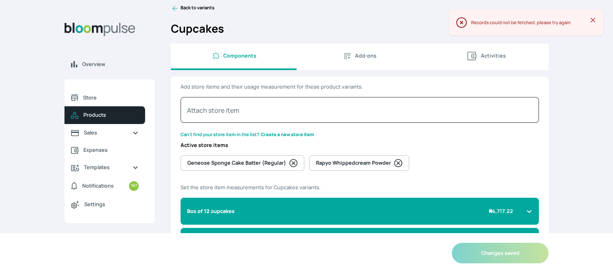
click at [366, 49] on button "Add-ons" at bounding box center [360, 57] width 126 height 27
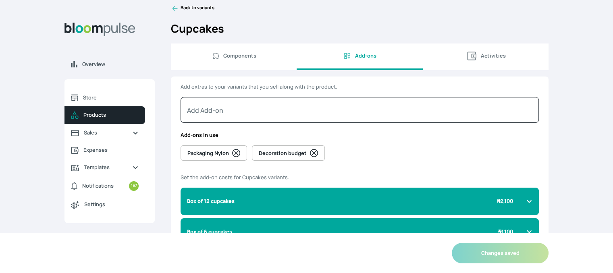
click at [491, 59] on span "Activities" at bounding box center [493, 56] width 25 height 8
select select "MINUTE"
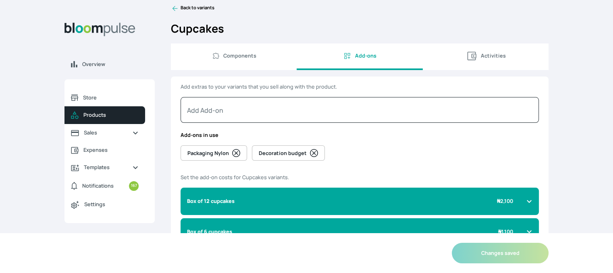
select select "MINUTE"
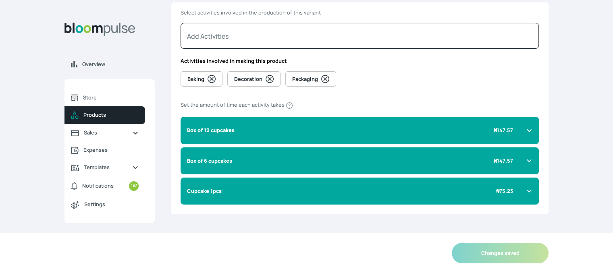
scroll to position [87, 0]
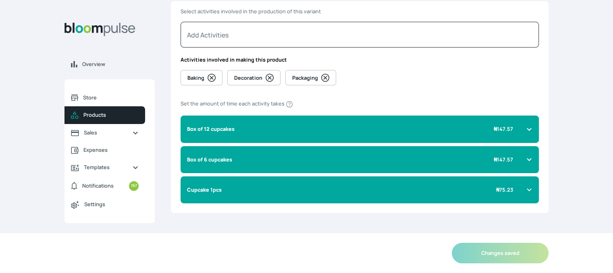
click at [210, 76] on icon at bounding box center [212, 78] width 8 height 8
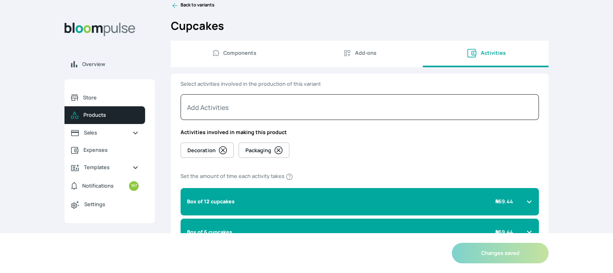
scroll to position [0, 0]
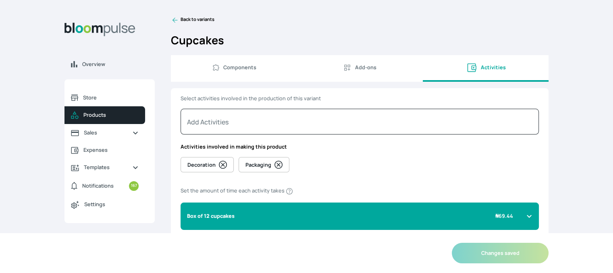
click at [202, 18] on link "Back to variants" at bounding box center [360, 20] width 378 height 8
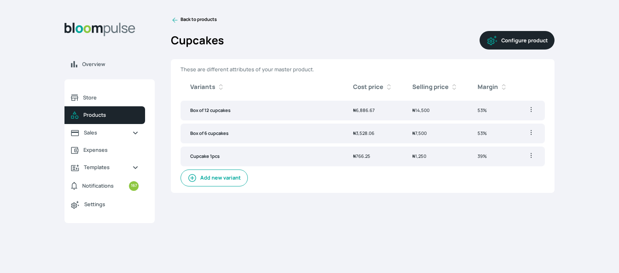
click at [366, 155] on span "₦ 766.25" at bounding box center [361, 156] width 17 height 6
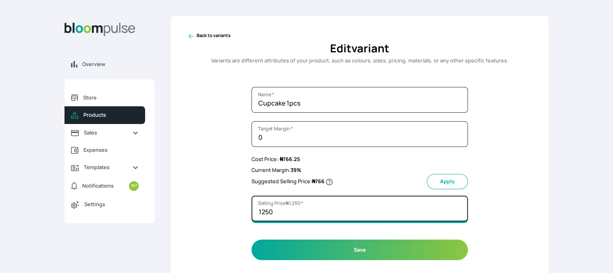
drag, startPoint x: 281, startPoint y: 210, endPoint x: 253, endPoint y: 212, distance: 27.5
click at [253, 212] on input "1250" at bounding box center [360, 209] width 217 height 26
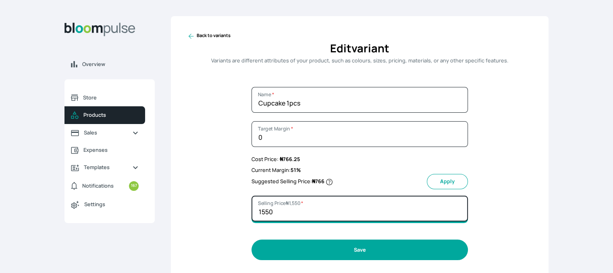
type input "1550"
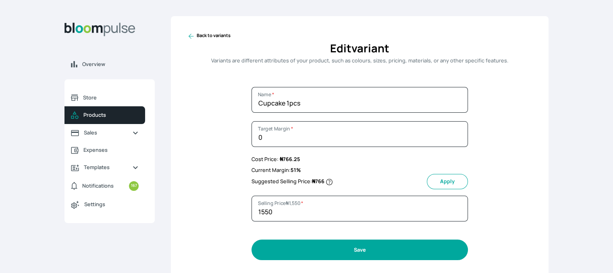
click at [374, 252] on button "Save" at bounding box center [360, 250] width 217 height 21
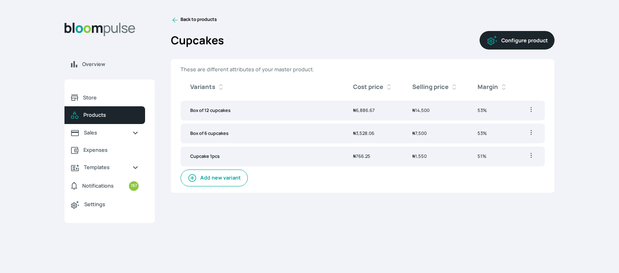
click at [369, 131] on span "₦ 3,528.06" at bounding box center [363, 133] width 21 height 6
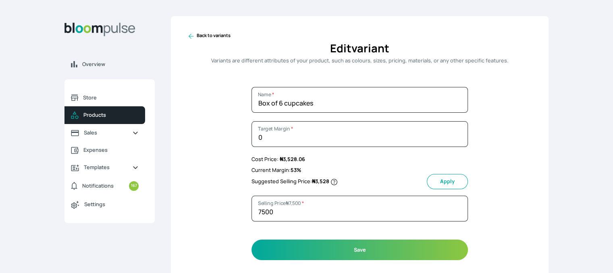
click at [189, 37] on icon at bounding box center [191, 36] width 8 height 8
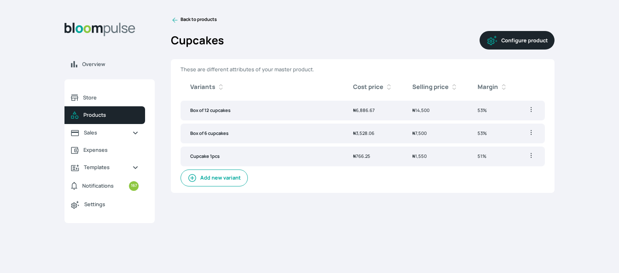
click at [510, 49] on button "Configure product" at bounding box center [517, 40] width 75 height 19
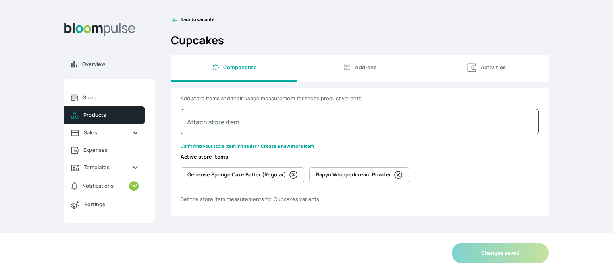
select select "GRAM"
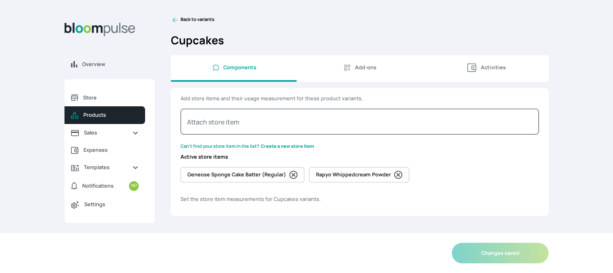
select select "GRAM"
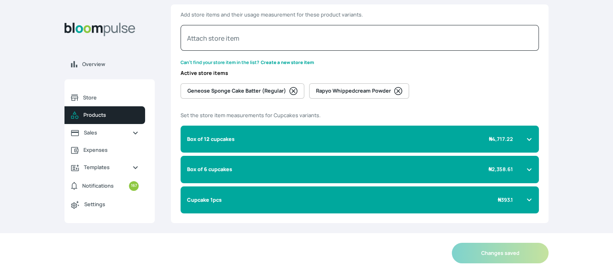
scroll to position [90, 0]
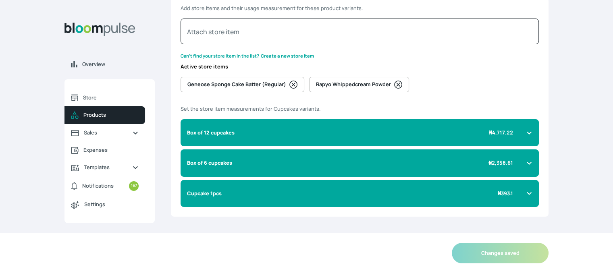
click at [528, 162] on icon at bounding box center [529, 163] width 6 height 6
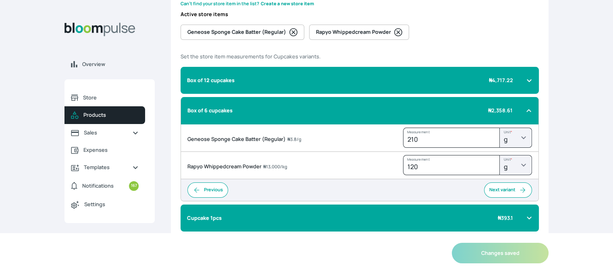
scroll to position [147, 0]
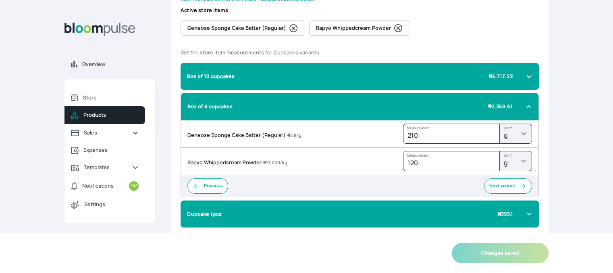
click at [529, 218] on div "Cupcake 1pcs ₦ 393.1" at bounding box center [360, 214] width 358 height 27
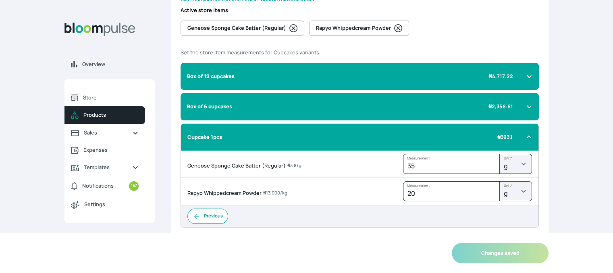
click at [526, 110] on div "Box of 6 cupcakes ₦ 2,358.61" at bounding box center [360, 106] width 358 height 27
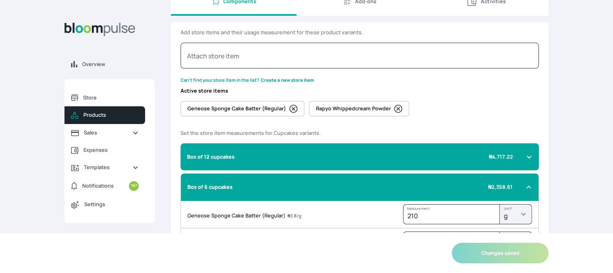
scroll to position [0, 0]
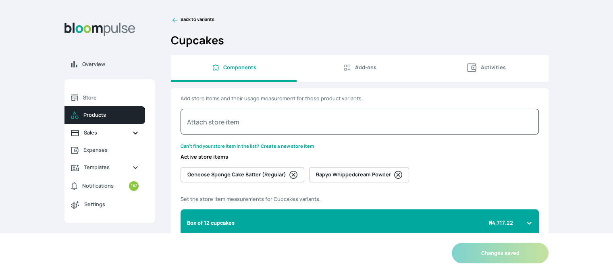
click at [117, 124] on link "Sales" at bounding box center [105, 132] width 81 height 17
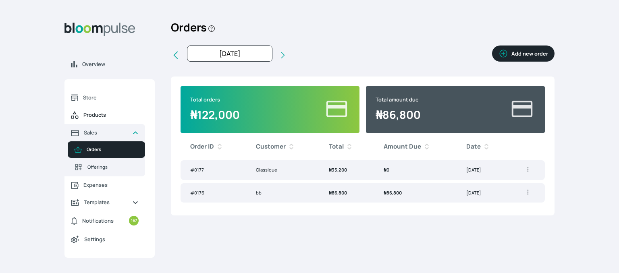
click at [106, 112] on span "Products" at bounding box center [110, 115] width 55 height 8
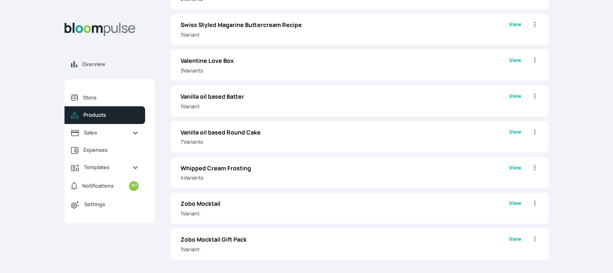
scroll to position [1686, 0]
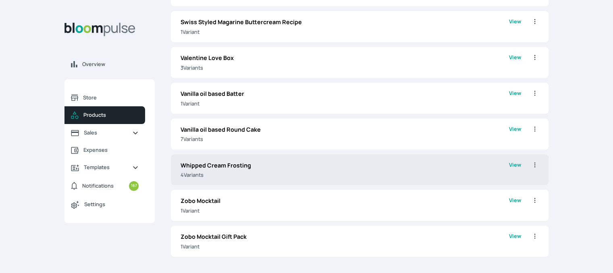
click at [435, 165] on p "Whipped Cream Frosting" at bounding box center [345, 165] width 329 height 9
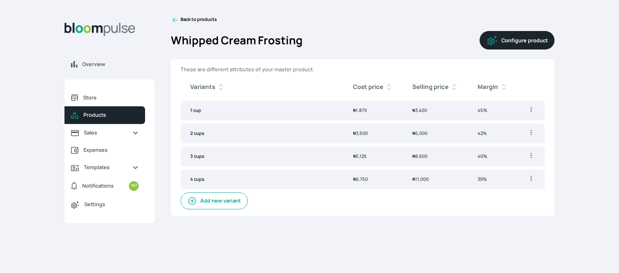
click at [481, 114] on td "45%" at bounding box center [493, 111] width 50 height 20
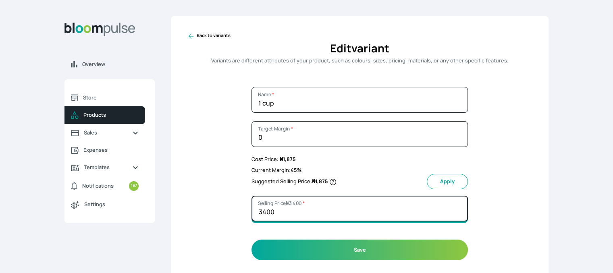
click at [285, 212] on input "3400" at bounding box center [360, 209] width 217 height 26
drag, startPoint x: 285, startPoint y: 212, endPoint x: 262, endPoint y: 212, distance: 22.6
click at [262, 212] on input "3400" at bounding box center [360, 209] width 217 height 26
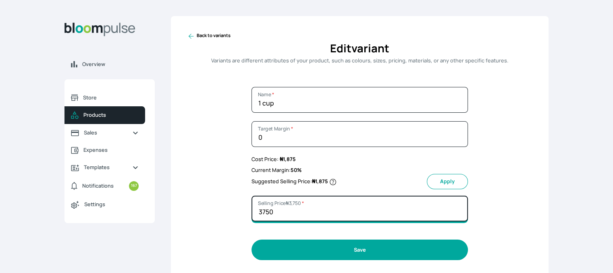
type input "3750"
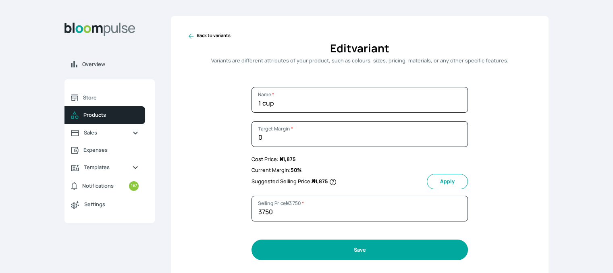
click at [308, 249] on button "Save" at bounding box center [360, 250] width 217 height 21
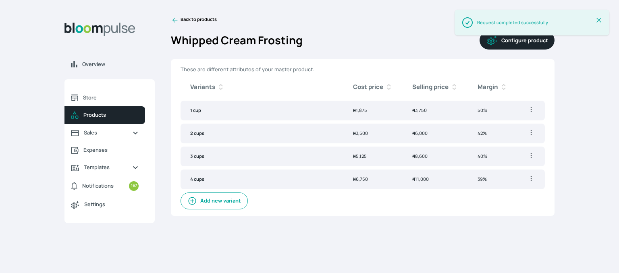
click at [416, 134] on span "₦ 6,000" at bounding box center [419, 133] width 15 height 6
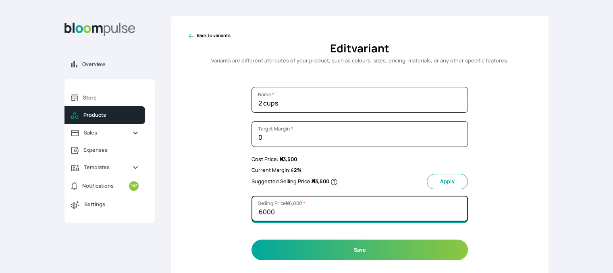
drag, startPoint x: 289, startPoint y: 210, endPoint x: 240, endPoint y: 215, distance: 49.5
click at [240, 214] on div "Back to variants Edit variant Variants are different attributes of your product…" at bounding box center [360, 146] width 378 height 260
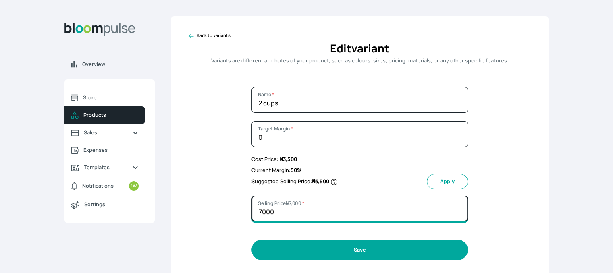
type input "7000"
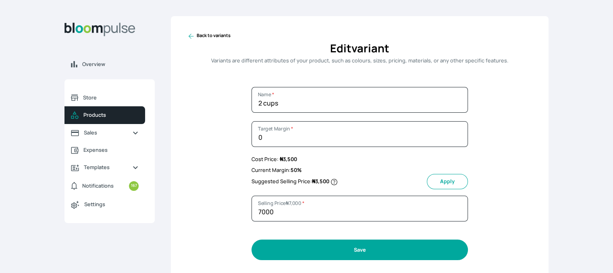
click at [325, 249] on button "Save" at bounding box center [360, 250] width 217 height 21
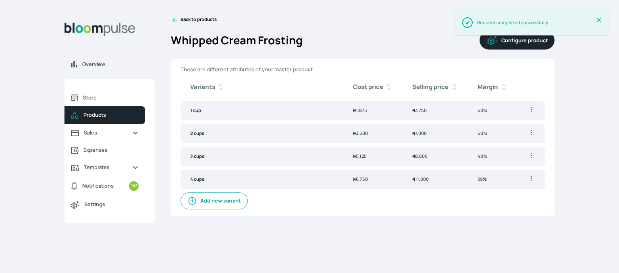
click at [360, 154] on span "₦ 5,125" at bounding box center [360, 156] width 14 height 6
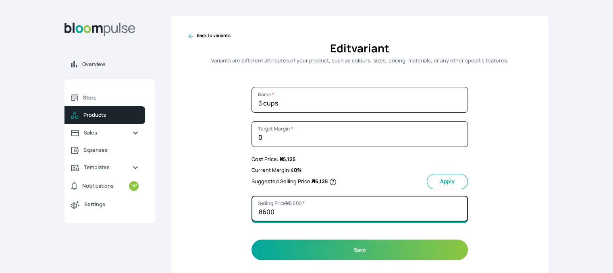
drag, startPoint x: 277, startPoint y: 215, endPoint x: 255, endPoint y: 209, distance: 23.4
click at [255, 209] on input "8600" at bounding box center [360, 209] width 217 height 26
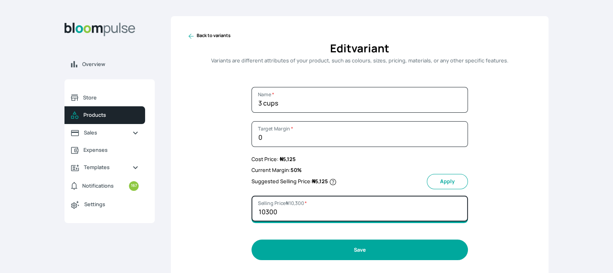
type input "10300"
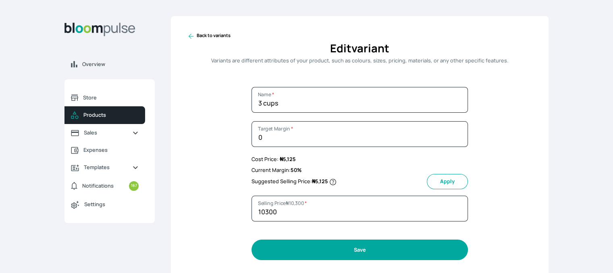
click at [345, 247] on button "Save" at bounding box center [360, 250] width 217 height 21
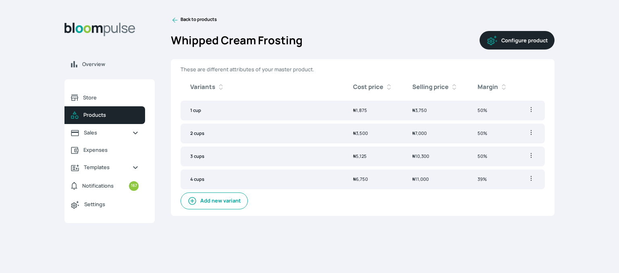
click at [368, 176] on td "₦ 6,750" at bounding box center [373, 180] width 59 height 20
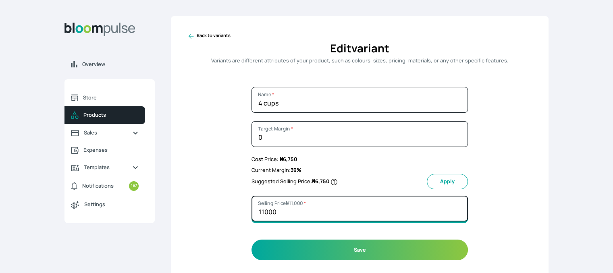
drag, startPoint x: 288, startPoint y: 206, endPoint x: 244, endPoint y: 208, distance: 44.0
click at [244, 208] on div "Back to variants Edit variant Variants are different attributes of your product…" at bounding box center [360, 146] width 378 height 260
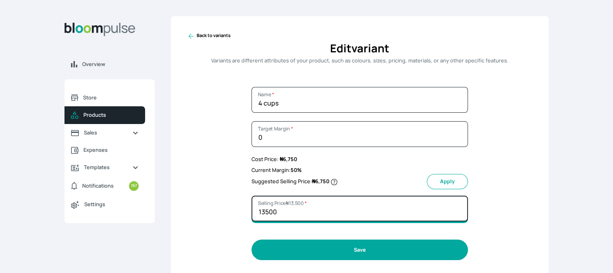
type input "13500"
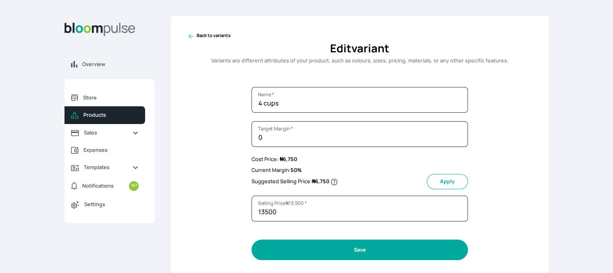
click at [345, 249] on button "Save" at bounding box center [360, 250] width 217 height 21
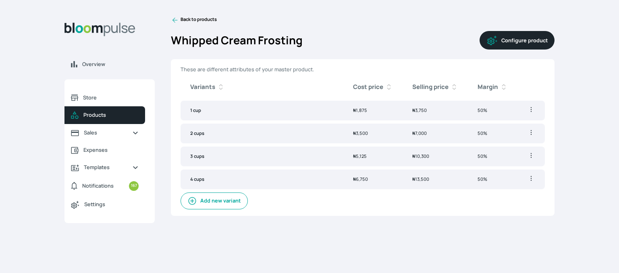
click at [176, 19] on icon at bounding box center [175, 20] width 8 height 8
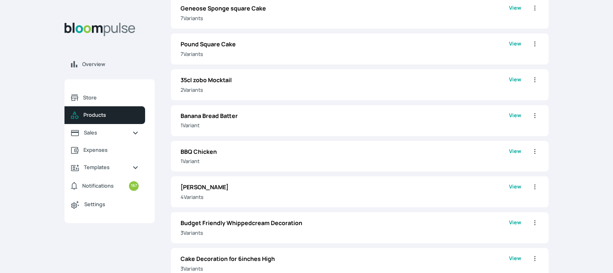
scroll to position [185, 0]
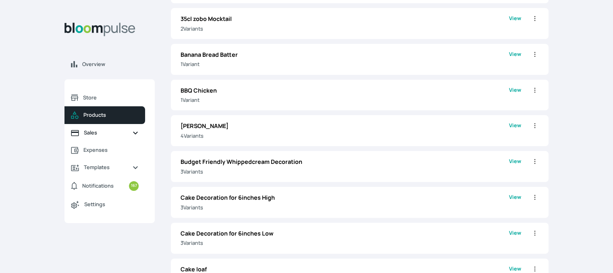
click at [108, 131] on span "Sales" at bounding box center [105, 133] width 42 height 8
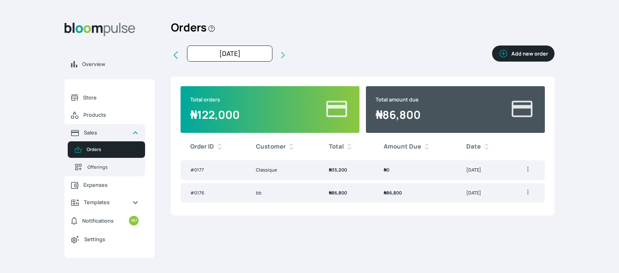
click at [392, 167] on td "₦ 0" at bounding box center [415, 170] width 83 height 20
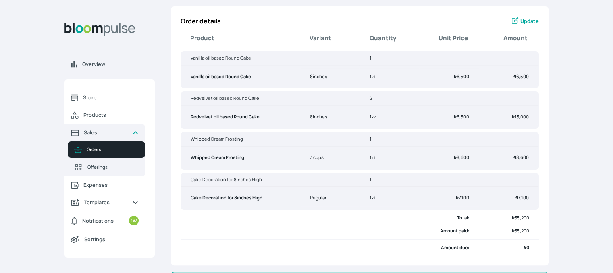
scroll to position [130, 0]
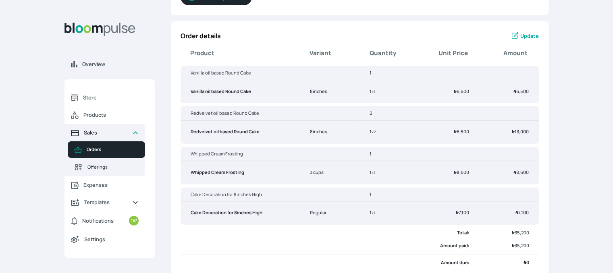
click at [85, 131] on span "Sales" at bounding box center [105, 133] width 42 height 8
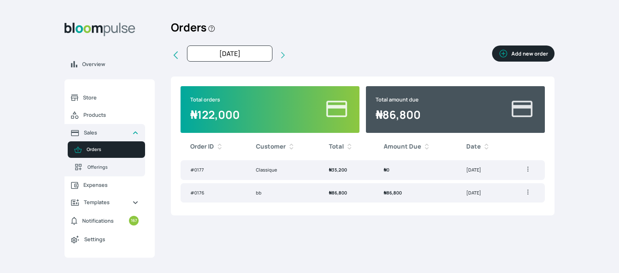
click at [385, 193] on span "₦" at bounding box center [385, 193] width 3 height 6
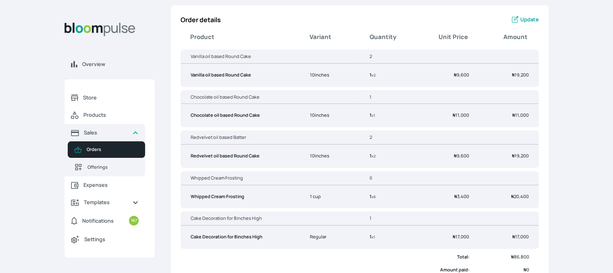
scroll to position [148, 0]
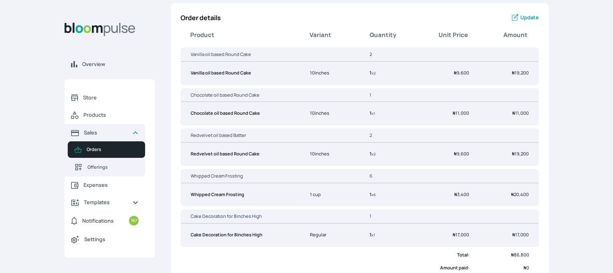
click at [525, 15] on span "Update" at bounding box center [529, 18] width 19 height 8
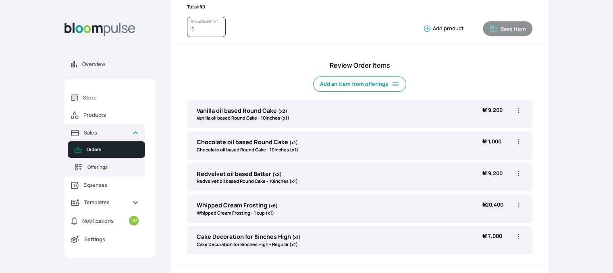
scroll to position [212, 0]
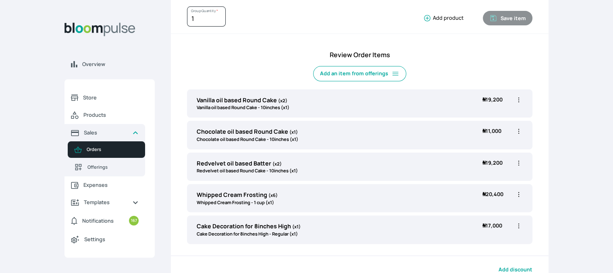
click at [518, 193] on icon "button" at bounding box center [519, 195] width 8 height 8
click at [485, 216] on li "Edit" at bounding box center [487, 211] width 71 height 15
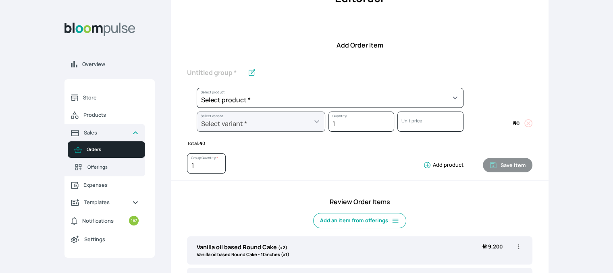
scroll to position [63, 0]
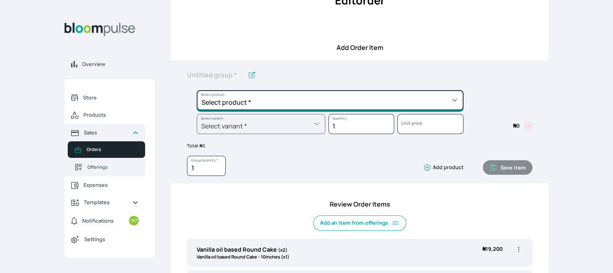
click at [378, 98] on select "Select product * Cake Decoration for 8inches High Chocolate oil based Round Cak…" at bounding box center [330, 100] width 267 height 20
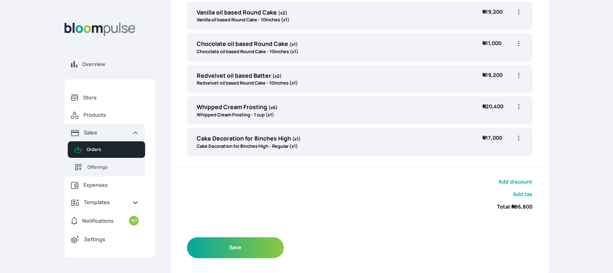
scroll to position [298, 0]
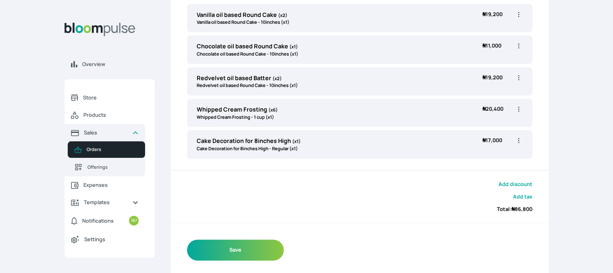
click at [519, 107] on icon "button" at bounding box center [519, 109] width 8 height 8
click at [488, 122] on span "Edit" at bounding box center [487, 126] width 58 height 8
type input "Whipped Cream Frosting"
type input "6"
select select "83f82b0c-44eb-4ac8-bd97-27faddcd7e30"
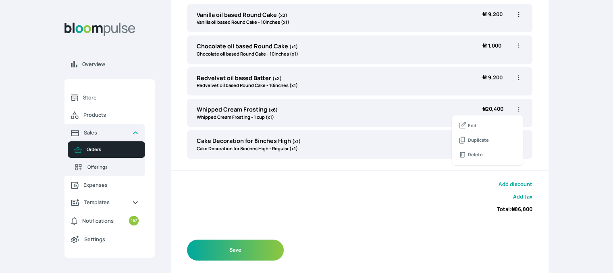
select select "274bdbb1-b40b-44f1-8806-7773b9740937"
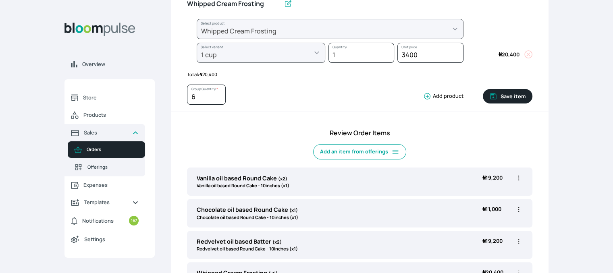
scroll to position [139, 0]
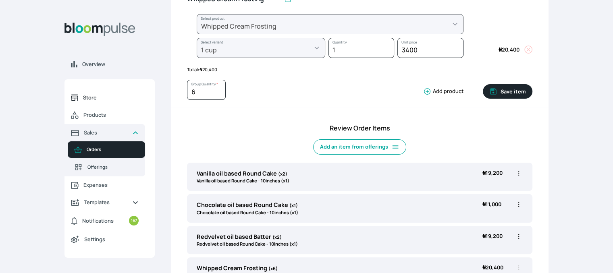
click at [96, 98] on span "Store" at bounding box center [111, 98] width 56 height 8
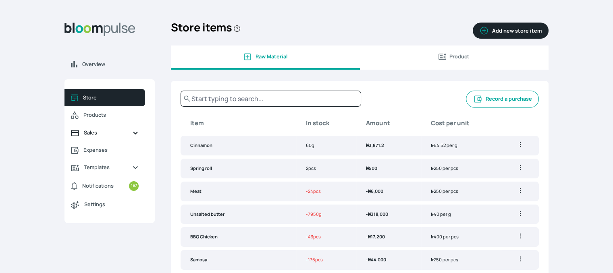
click at [96, 131] on span "Sales" at bounding box center [105, 133] width 42 height 8
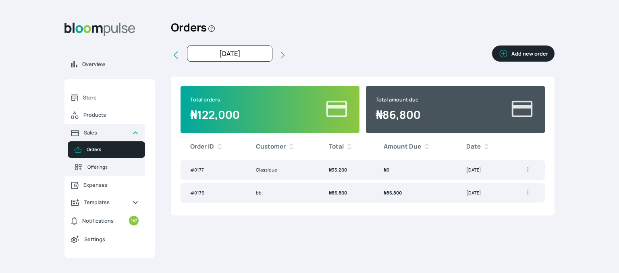
click at [530, 47] on button "Add new order" at bounding box center [523, 54] width 62 height 16
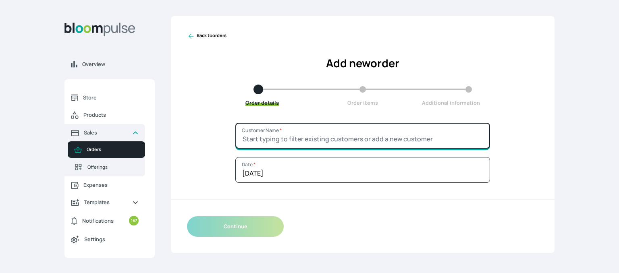
click at [338, 132] on input "Customer Name *" at bounding box center [362, 136] width 255 height 26
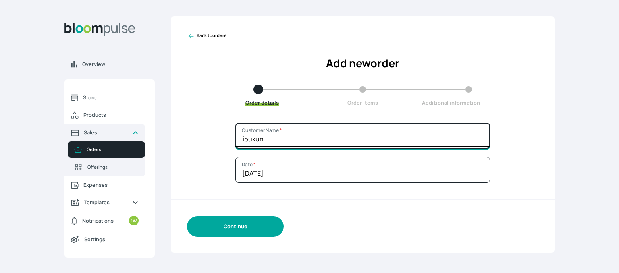
type input "ibukun"
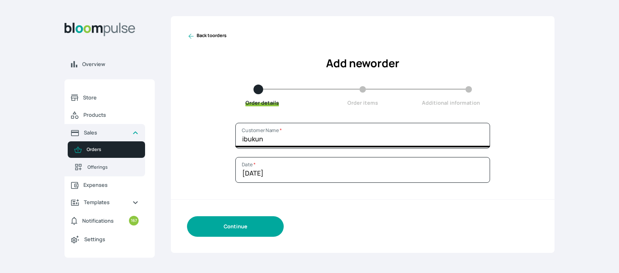
click at [251, 229] on button "Continue" at bounding box center [235, 227] width 97 height 21
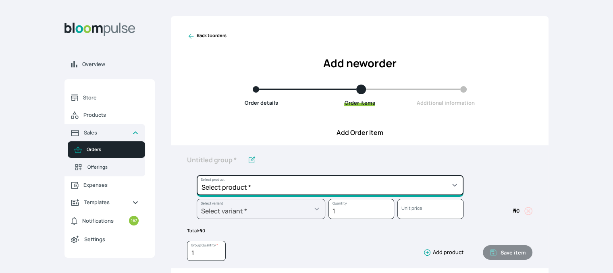
click at [306, 179] on select "Select product * Cake Decoration for 8inches High Chocolate oil based Round Cak…" at bounding box center [330, 185] width 267 height 20
select select "49426e7e-6d78-4aff-80b2-0dfc408de078"
click at [197, 175] on select "Select product * Cake Decoration for 8inches High Chocolate oil based Round Cak…" at bounding box center [330, 185] width 267 height 20
type input "Vanilla oil based Round Cake"
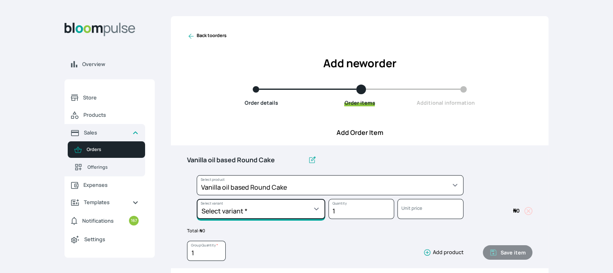
click at [304, 209] on select "Select variant * 10inches 11inches 12inches 6inches 7inches 8inches 9inches" at bounding box center [261, 209] width 129 height 20
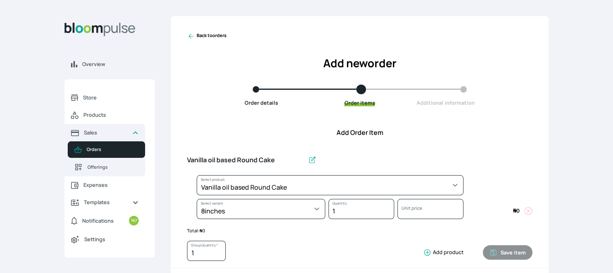
select select "49426e7e-6d78-4aff-80b2-0dfc408de078"
select select "521b5e78-dac1-445e-a6e7-266adeee2241"
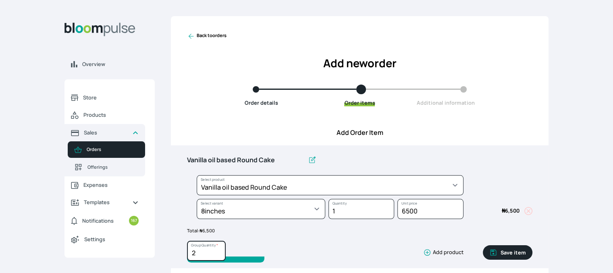
type input "2"
click at [218, 249] on input "2" at bounding box center [206, 251] width 39 height 20
click at [506, 255] on button "Save item" at bounding box center [508, 253] width 50 height 15
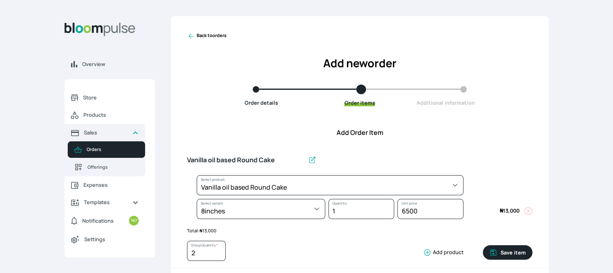
type input "1"
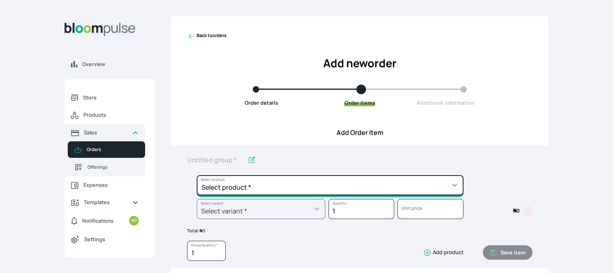
click at [439, 185] on select "Select product * Cake Decoration for 8inches High Chocolate oil based Round Cak…" at bounding box center [330, 185] width 267 height 20
select select "308ec9aa-9c9b-4c8b-9137-5de2303ab237"
click at [197, 175] on select "Select product * Cake Decoration for 8inches High Chocolate oil based Round Cak…" at bounding box center [330, 185] width 267 height 20
type input "Redvelvet oil based Round Cake"
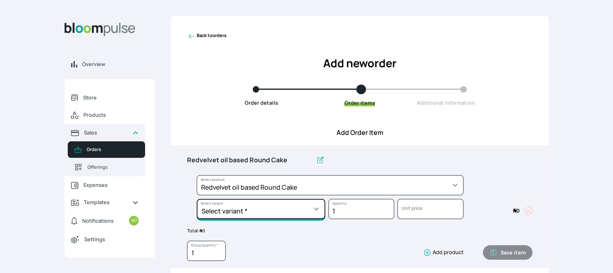
click at [314, 213] on select "Select variant * 10inches 11inches 12inches 6inches 7inches 8inches 9inches" at bounding box center [261, 209] width 129 height 20
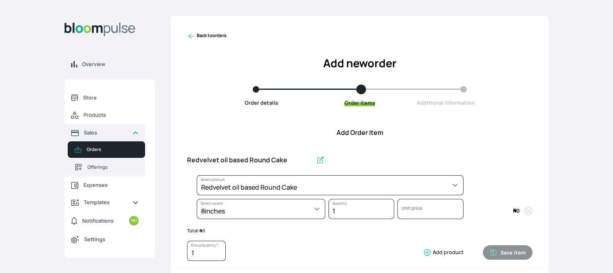
select select "308ec9aa-9c9b-4c8b-9137-5de2303ab237"
select select "e592fd65-7ecf-4c02-9b2e-527044ac8258"
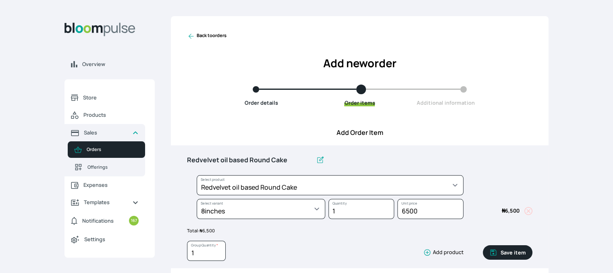
click at [496, 253] on icon "button" at bounding box center [493, 253] width 8 height 8
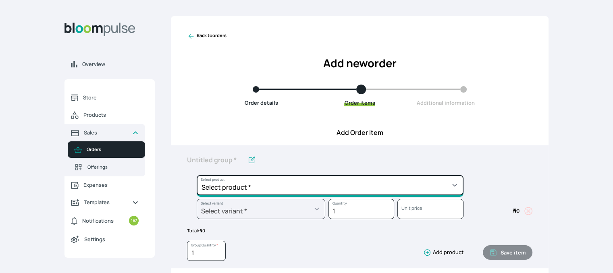
click at [426, 181] on select "Select product * Cake Decoration for 8inches High Chocolate oil based Round Cak…" at bounding box center [330, 185] width 267 height 20
select select "83f82b0c-44eb-4ac8-bd97-27faddcd7e30"
click at [197, 175] on select "Select product * Cake Decoration for 8inches High Chocolate oil based Round Cak…" at bounding box center [330, 185] width 267 height 20
type input "Whipped Cream Frosting"
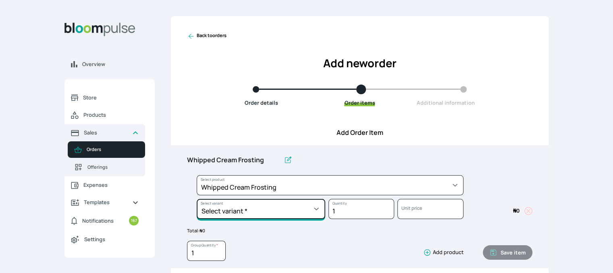
click at [314, 215] on select "Select variant * 1 cup 2 cups 3 cups 4 cups" at bounding box center [261, 209] width 129 height 20
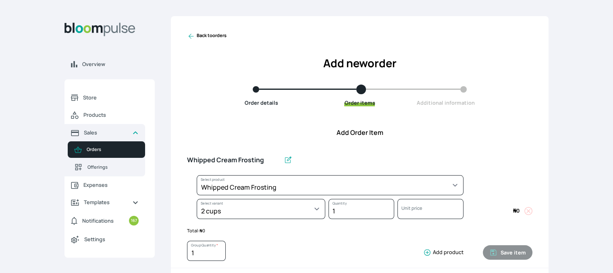
select select "83f82b0c-44eb-4ac8-bd97-27faddcd7e30"
select select "c32598fd-da48-43a0-ba15-76ca132400df"
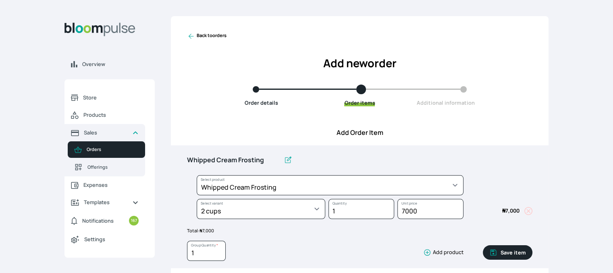
click at [502, 251] on button "Save item" at bounding box center [508, 253] width 50 height 15
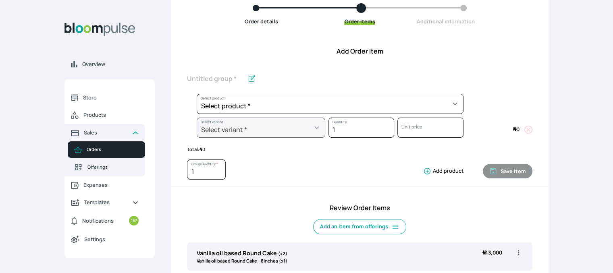
scroll to position [84, 0]
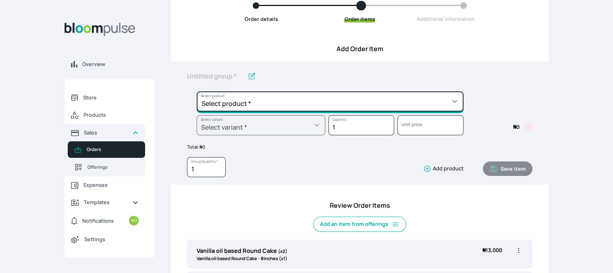
click at [400, 98] on select "Select product * Cake Decoration for 8inches High Chocolate oil based Round Cak…" at bounding box center [330, 102] width 267 height 20
select select "d9574dc9-943e-444c-abd7-ccc22414d626"
click at [197, 92] on select "Select product * Cake Decoration for 8inches High Chocolate oil based Round Cak…" at bounding box center [330, 102] width 267 height 20
type input "Cupcakes"
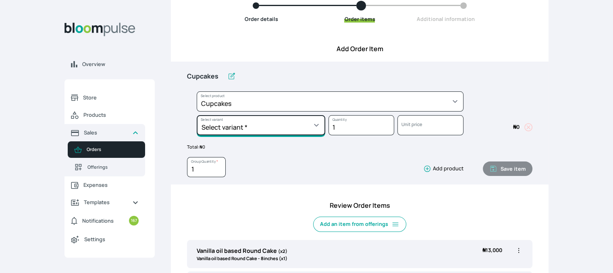
click at [302, 123] on select "Select variant * Box of 12 cupcakes Box of 6 cupcakes Cupcake 1pcs" at bounding box center [261, 125] width 129 height 20
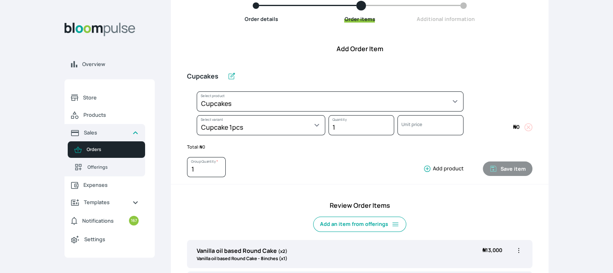
select select "d9574dc9-943e-444c-abd7-ccc22414d626"
select select "0514c6ef-2cdf-489e-ab1f-e3a20e1ebe93"
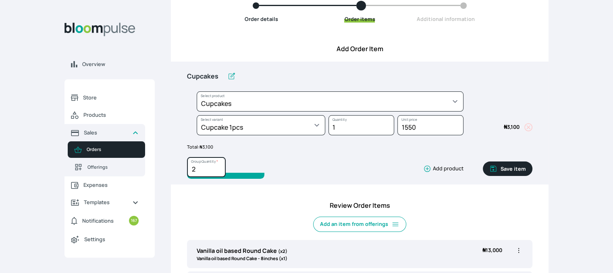
click at [218, 168] on input "2" at bounding box center [206, 167] width 39 height 20
click at [220, 167] on input "3" at bounding box center [206, 167] width 39 height 20
click at [221, 167] on input "4" at bounding box center [206, 167] width 39 height 20
click at [222, 164] on input "4" at bounding box center [206, 167] width 39 height 20
click at [217, 168] on input "5" at bounding box center [206, 167] width 39 height 20
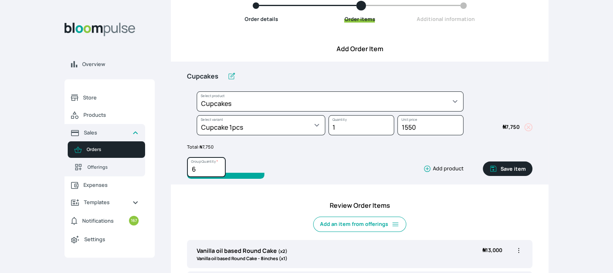
type input "6"
click at [220, 168] on input "6" at bounding box center [206, 167] width 39 height 20
click at [506, 173] on button "Save item" at bounding box center [508, 169] width 50 height 15
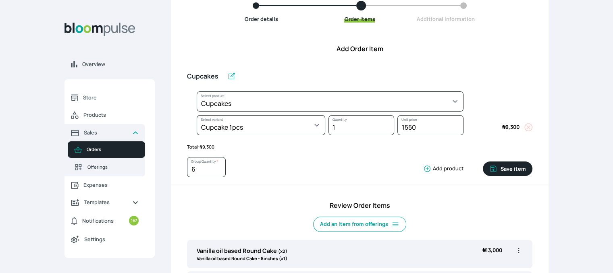
type input "1"
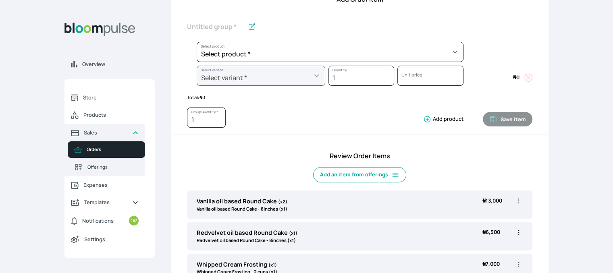
scroll to position [128, 0]
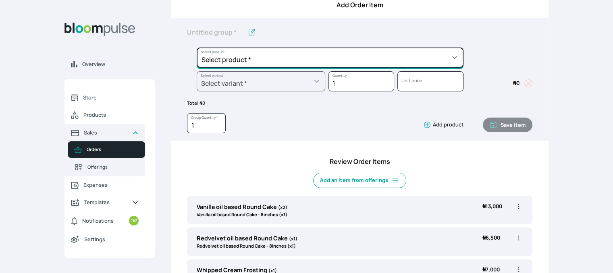
click at [431, 62] on select "Select product * Cake Decoration for 8inches High Chocolate oil based Round Cak…" at bounding box center [330, 58] width 267 height 20
select select "023b730d-bc46-477e-b7f7-d3522e7f455b"
click at [197, 48] on select "Select product * Cake Decoration for 8inches High Chocolate oil based Round Cak…" at bounding box center [330, 58] width 267 height 20
type input "Cake Decoration for 8inches High"
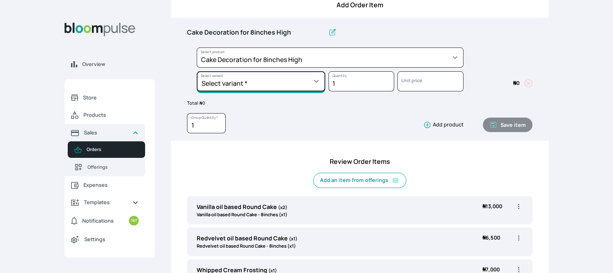
click at [306, 78] on select "Select variant * Basic Complex Regular" at bounding box center [261, 81] width 129 height 20
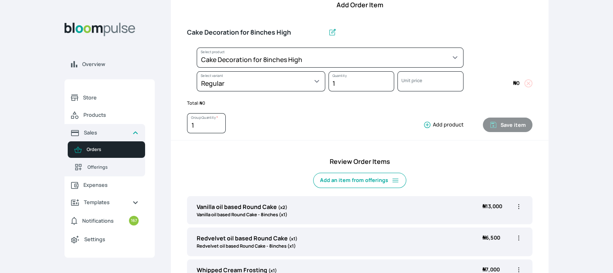
select select "023b730d-bc46-477e-b7f7-d3522e7f455b"
select select "13dbb06e-f851-45db-a0d6-3609ea7c0f11"
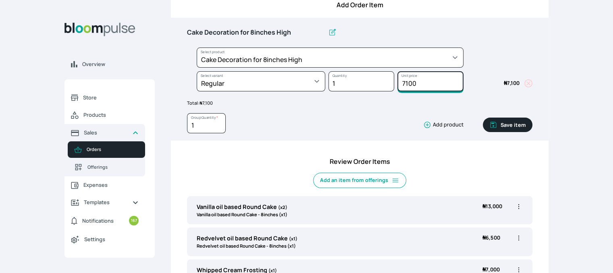
drag, startPoint x: 424, startPoint y: 84, endPoint x: 371, endPoint y: 75, distance: 54.5
click at [371, 75] on div "Select product * Cake Decoration for 8inches High Chocolate oil based Round Cak…" at bounding box center [360, 72] width 346 height 48
type input "15000"
click at [512, 122] on button "Save item" at bounding box center [508, 125] width 50 height 15
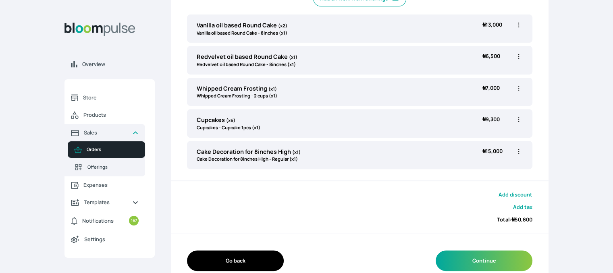
scroll to position [301, 0]
